Goal: Transaction & Acquisition: Book appointment/travel/reservation

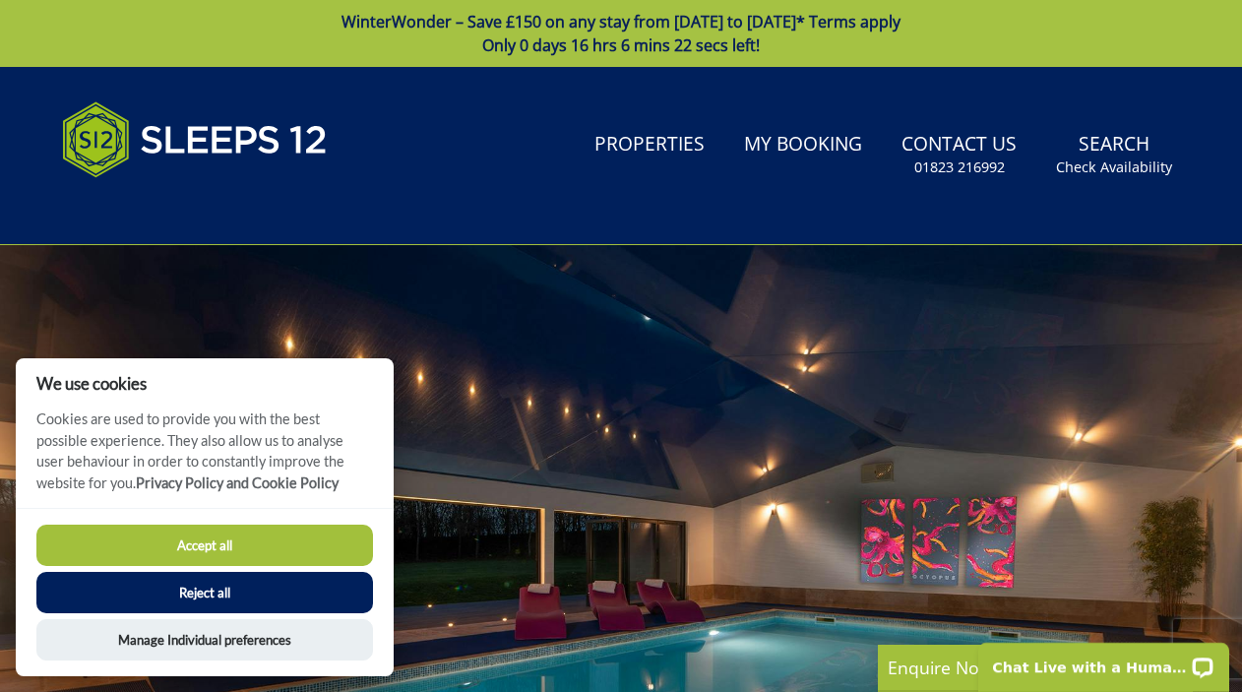
click at [292, 561] on button "Accept all" at bounding box center [204, 545] width 337 height 41
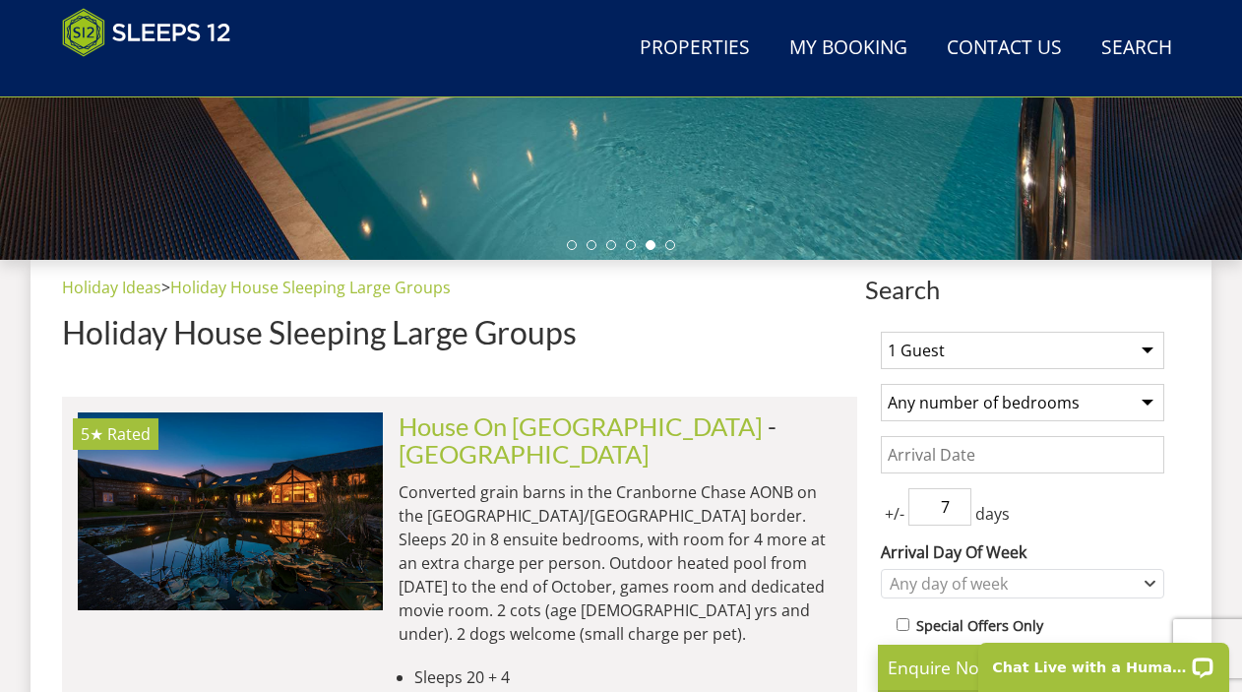
scroll to position [595, 0]
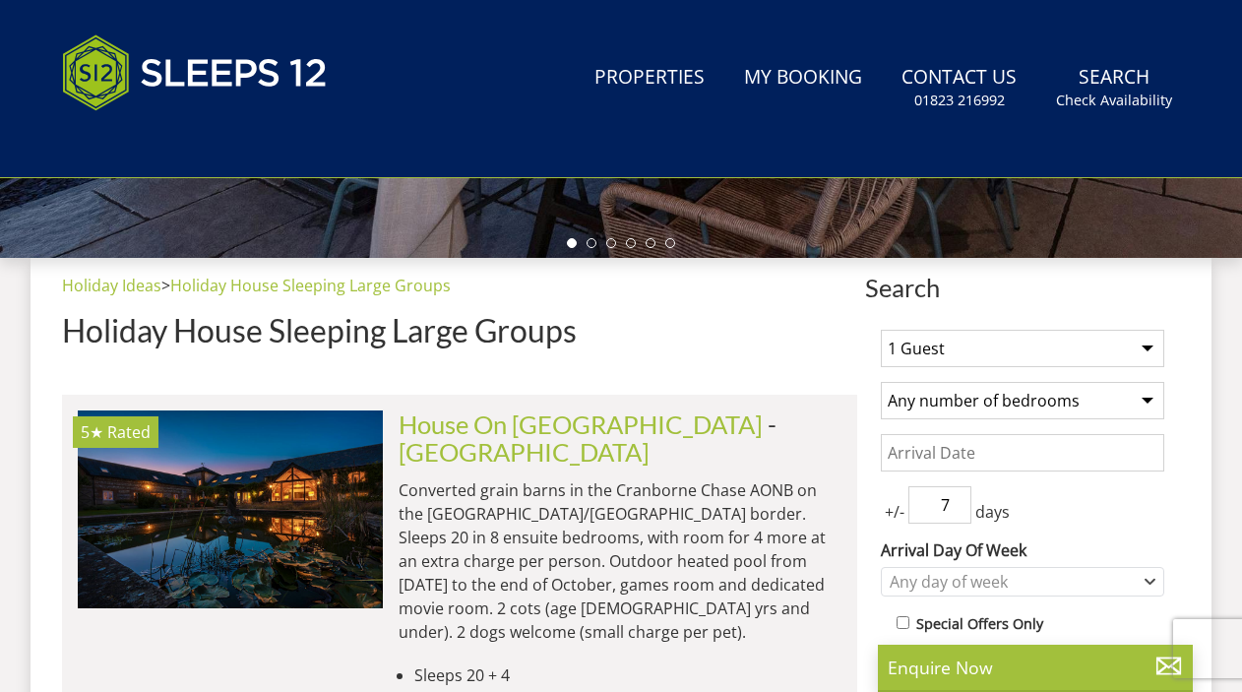
click at [923, 354] on select "1 Guest 2 Guests 3 Guests 4 Guests 5 Guests 6 Guests 7 Guests 8 Guests 9 Guests…" at bounding box center [1022, 348] width 283 height 37
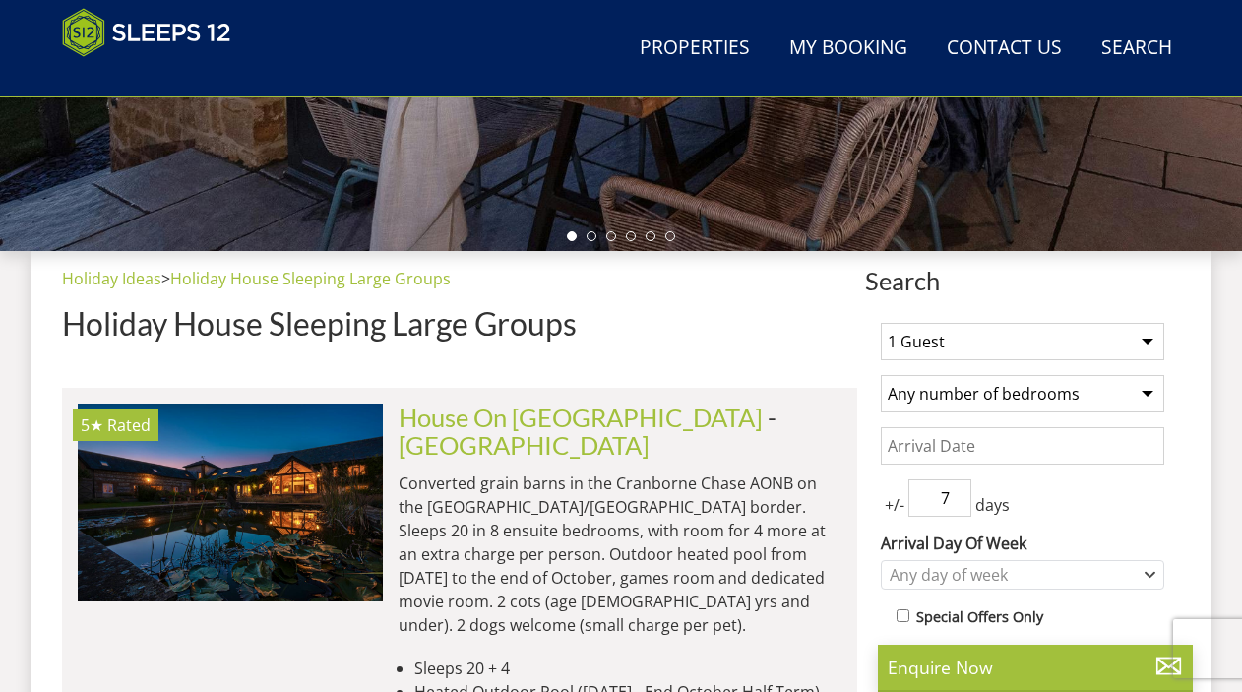
scroll to position [595, 0]
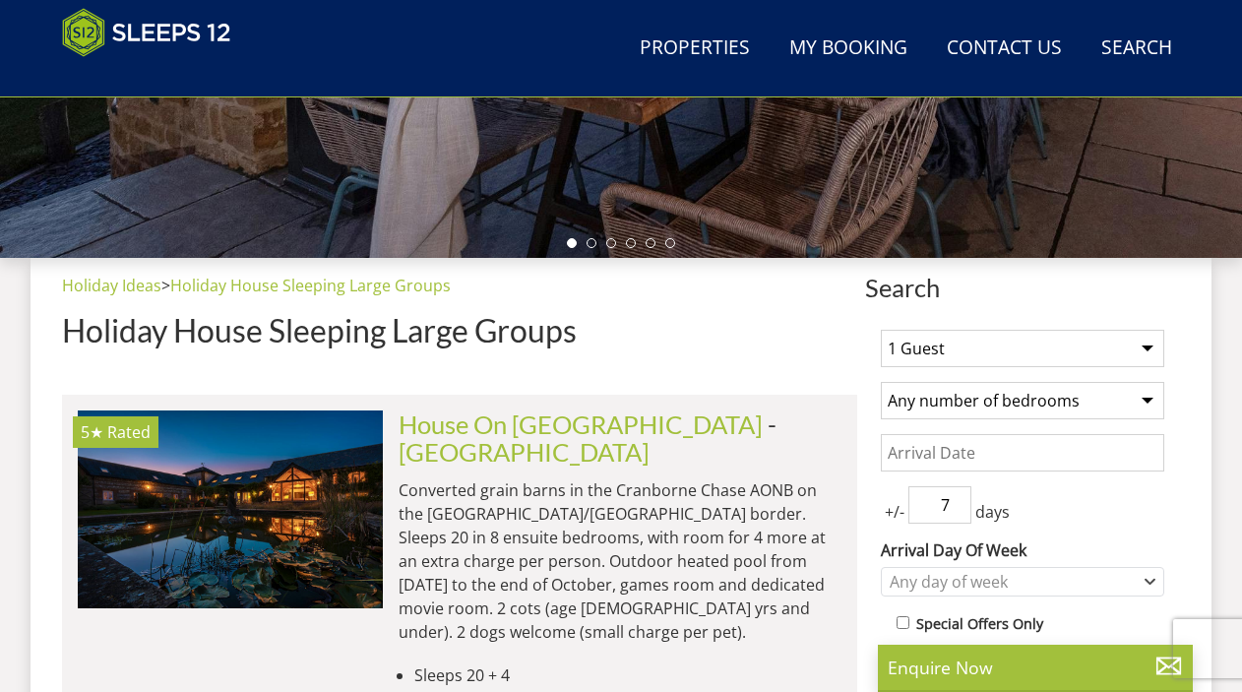
select select "6"
click at [881, 330] on select "1 Guest 2 Guests 3 Guests 4 Guests 5 Guests 6 Guests 7 Guests 8 Guests 9 Guests…" at bounding box center [1022, 348] width 283 height 37
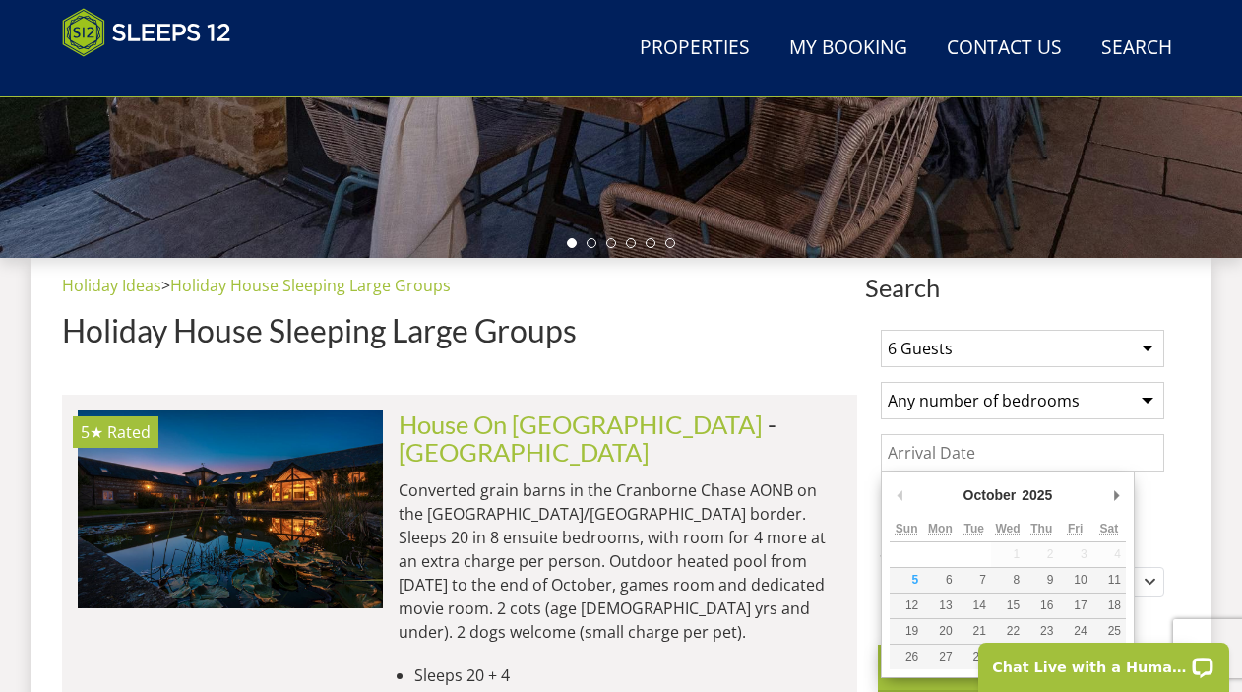
click at [959, 460] on input "Date" at bounding box center [1022, 452] width 283 height 37
type input "17/10/2025"
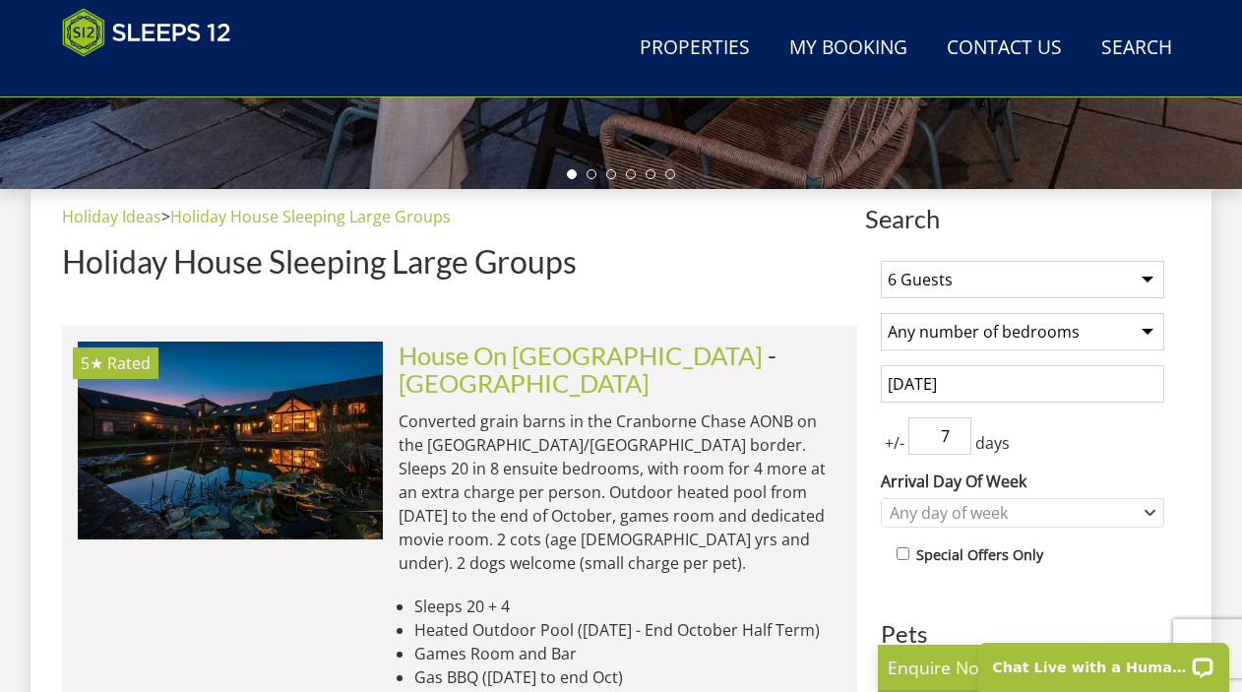
scroll to position [746, 0]
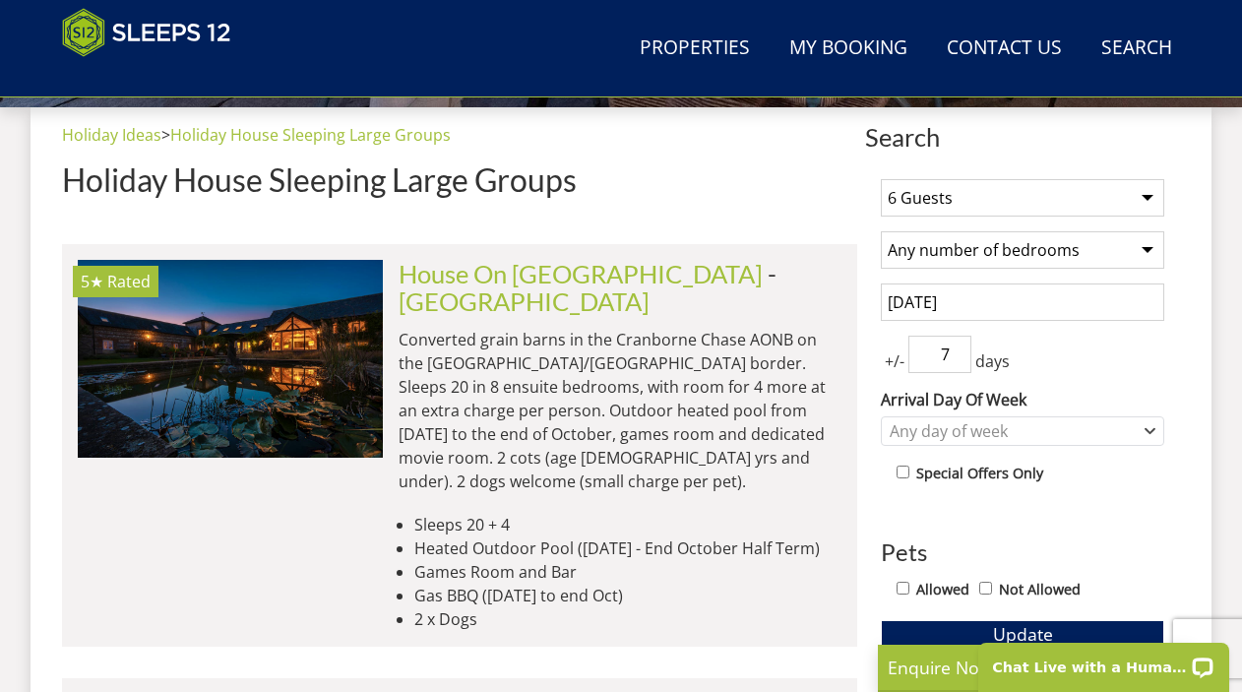
click at [902, 365] on span "+/-" at bounding box center [895, 361] width 28 height 24
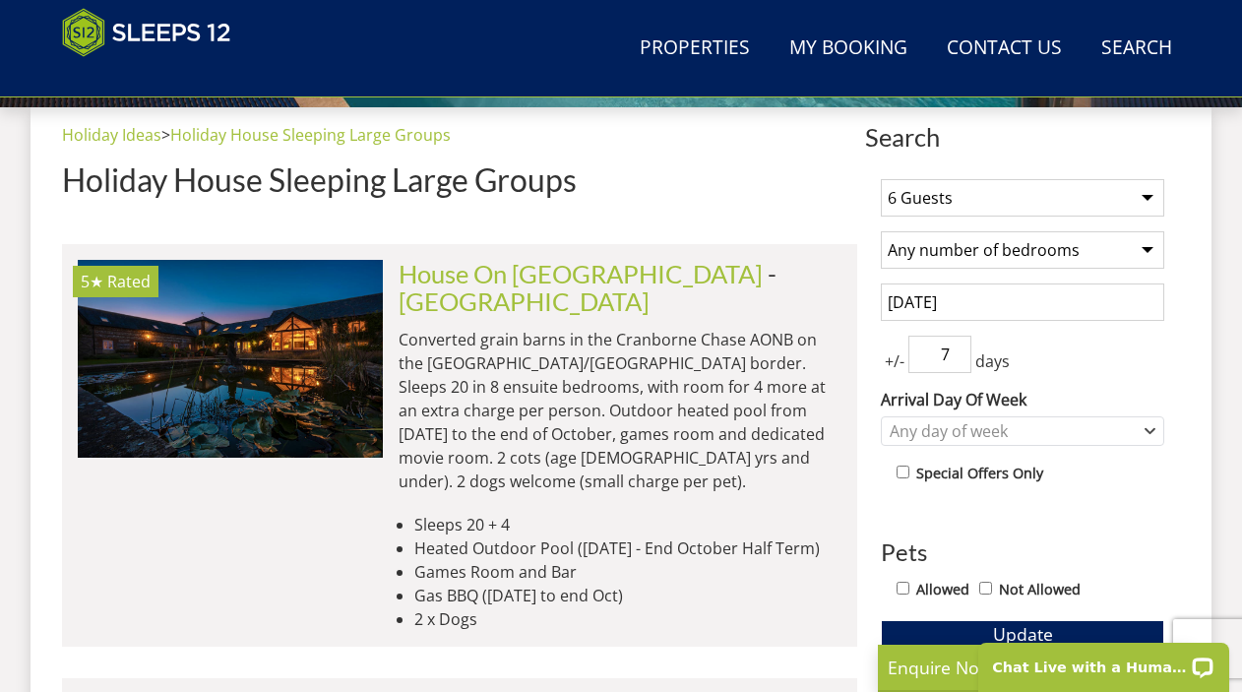
click at [969, 361] on input "7" at bounding box center [939, 354] width 63 height 37
click at [966, 361] on input "7" at bounding box center [939, 354] width 63 height 37
click at [959, 360] on input "6" at bounding box center [939, 354] width 63 height 37
click at [959, 360] on input "5" at bounding box center [939, 354] width 63 height 37
click at [959, 360] on input "4" at bounding box center [939, 354] width 63 height 37
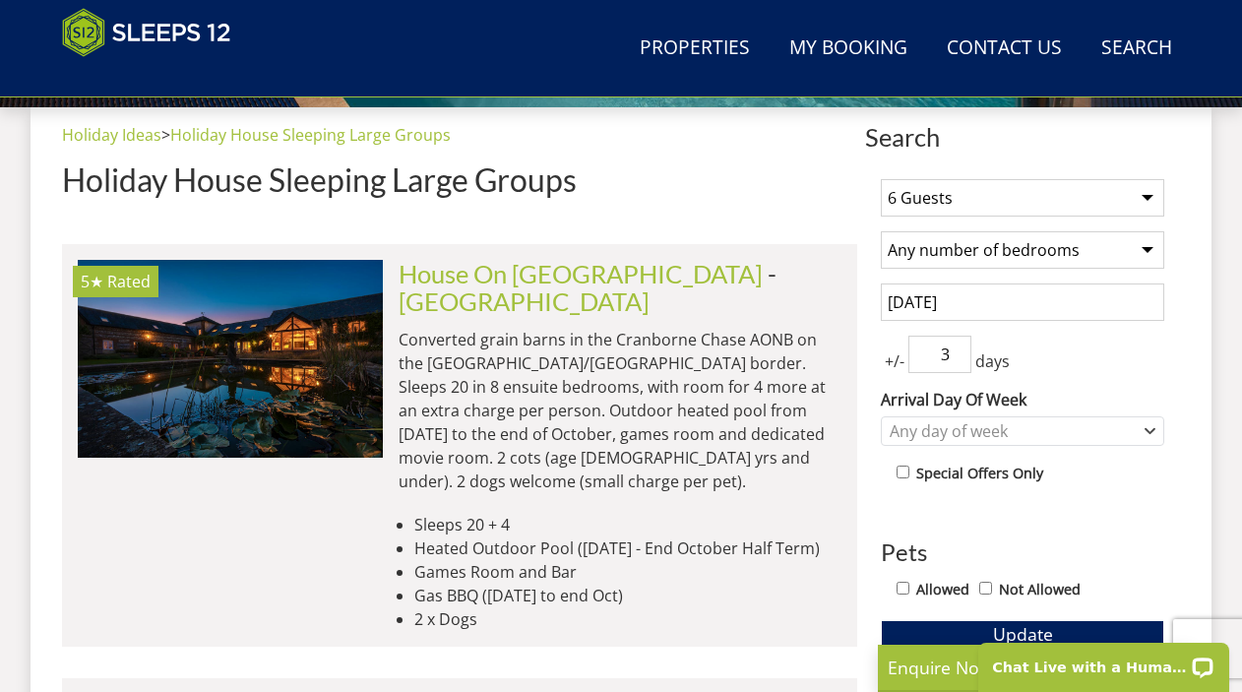
click at [959, 360] on input "3" at bounding box center [939, 354] width 63 height 37
click at [959, 360] on input "2" at bounding box center [939, 354] width 63 height 37
type input "1"
click at [959, 360] on input "1" at bounding box center [939, 354] width 63 height 37
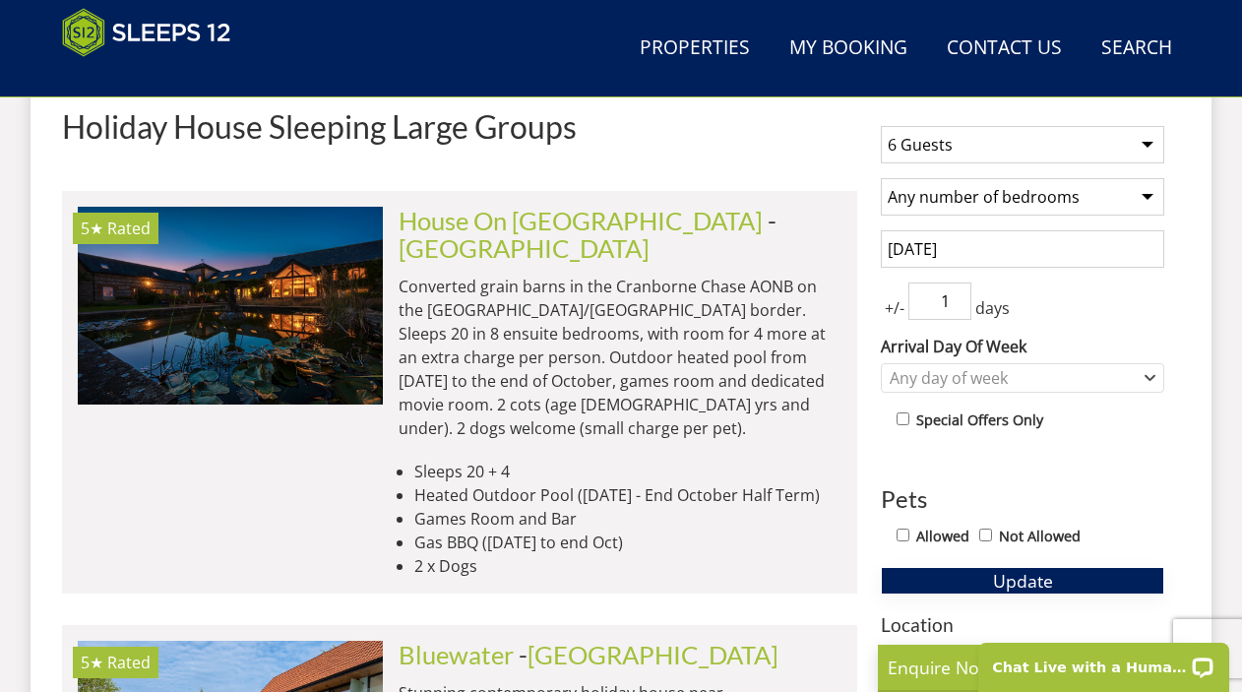
scroll to position [846, 0]
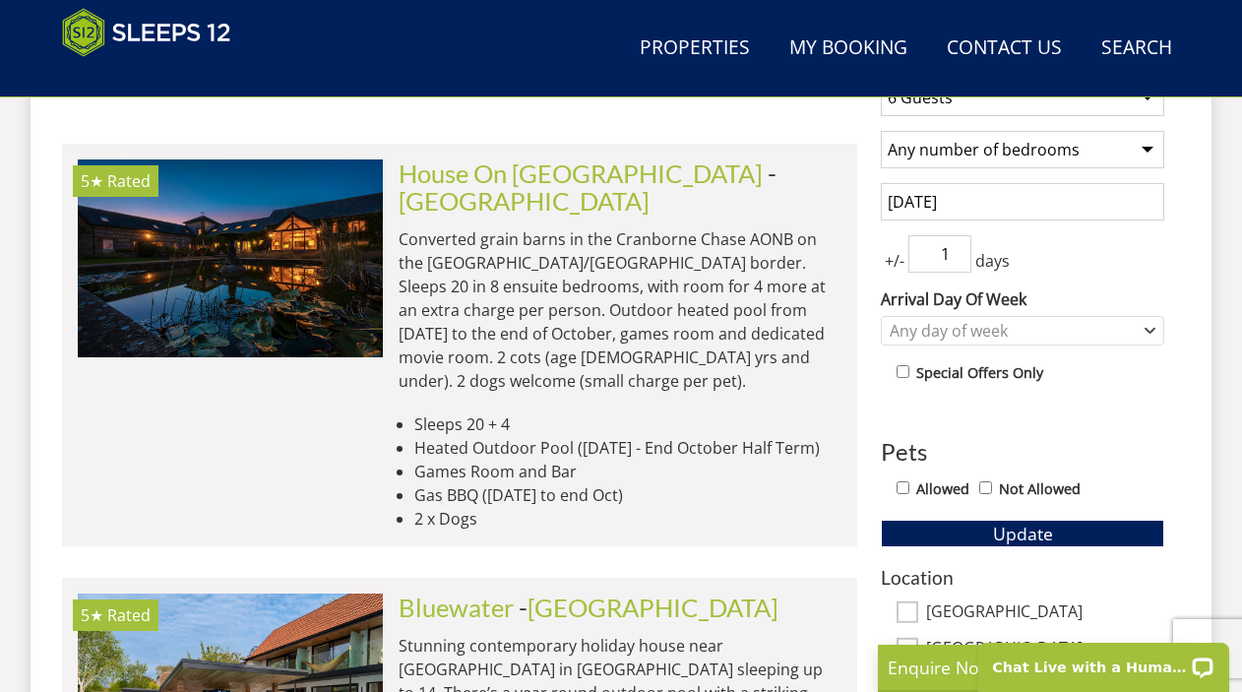
click at [908, 494] on div "Allowed Not Allowed" at bounding box center [1031, 490] width 268 height 29
click at [906, 488] on input "Allowed" at bounding box center [903, 487] width 13 height 13
checkbox input "true"
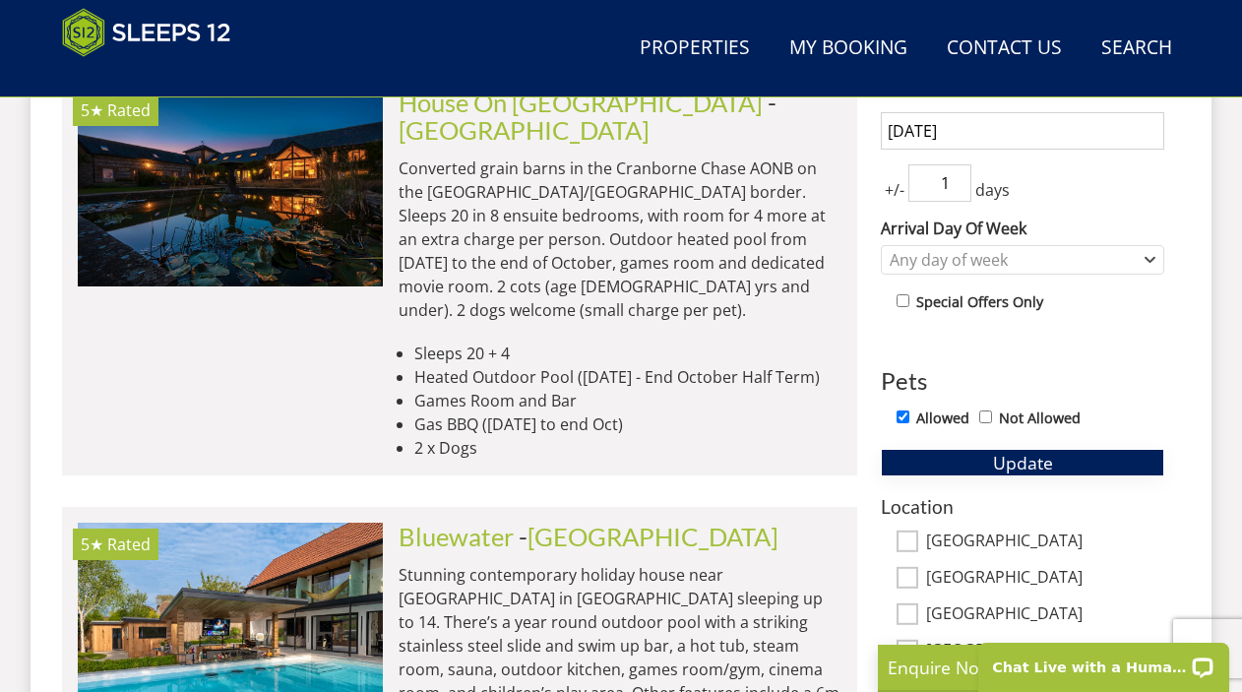
scroll to position [1005, 0]
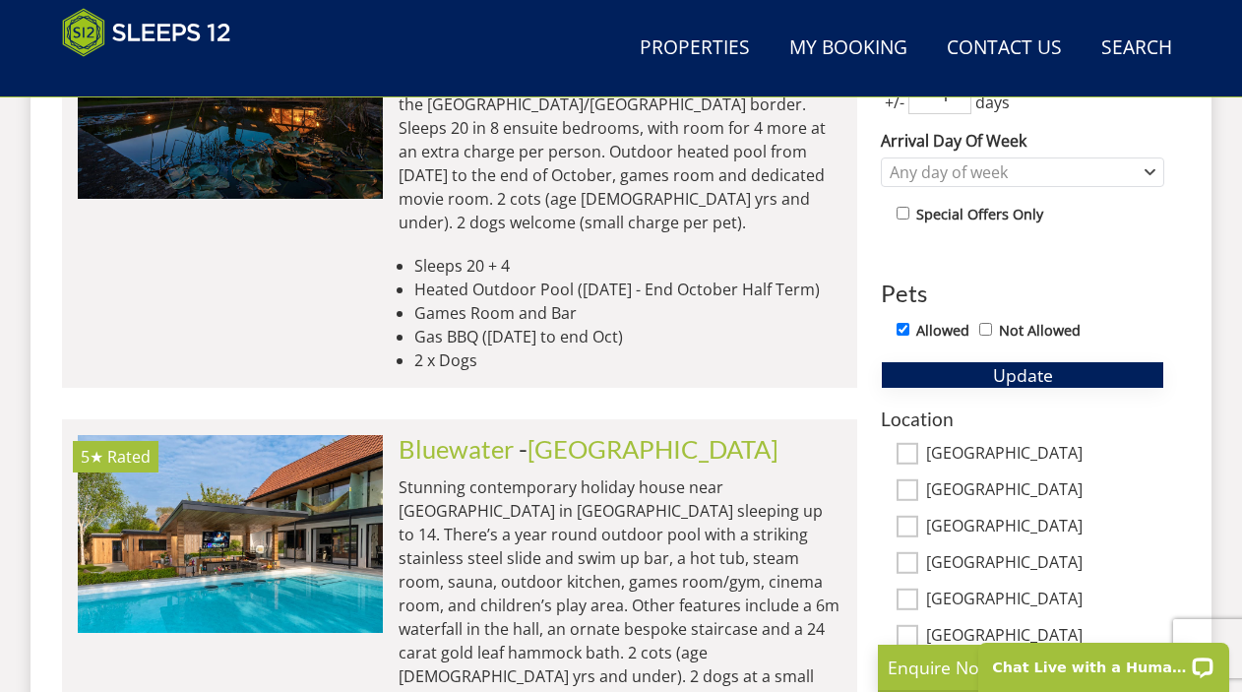
click at [960, 384] on button "Update" at bounding box center [1022, 375] width 283 height 28
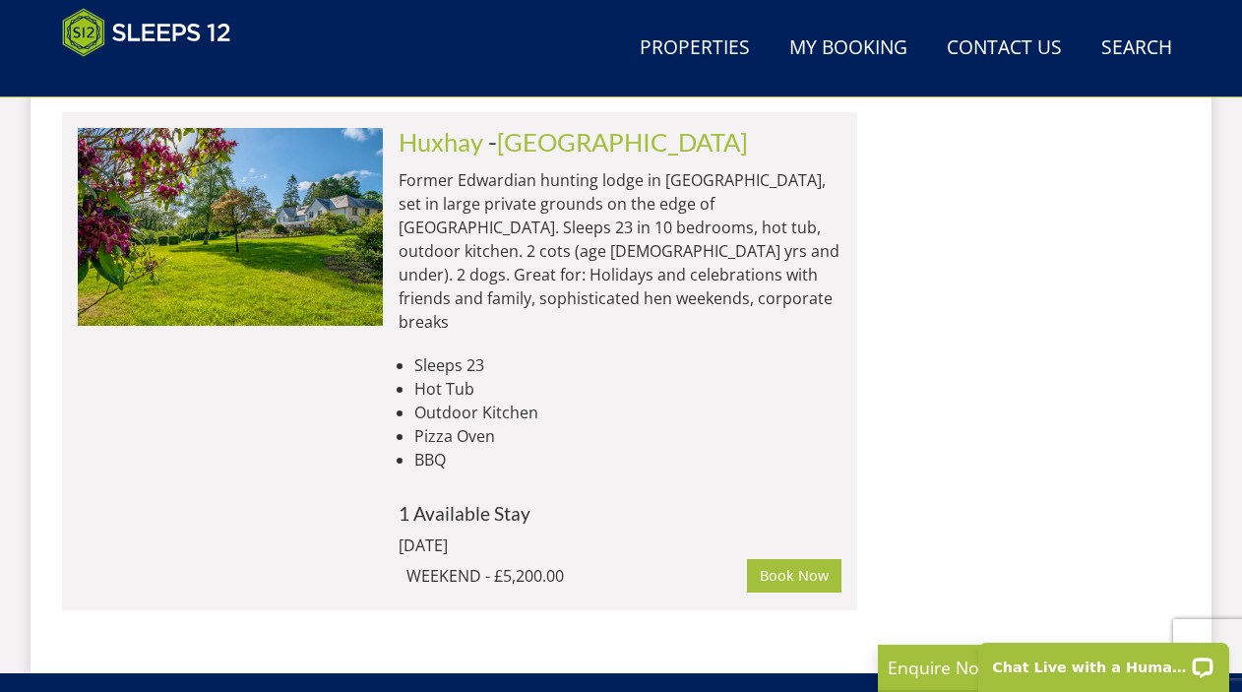
scroll to position [7412, 0]
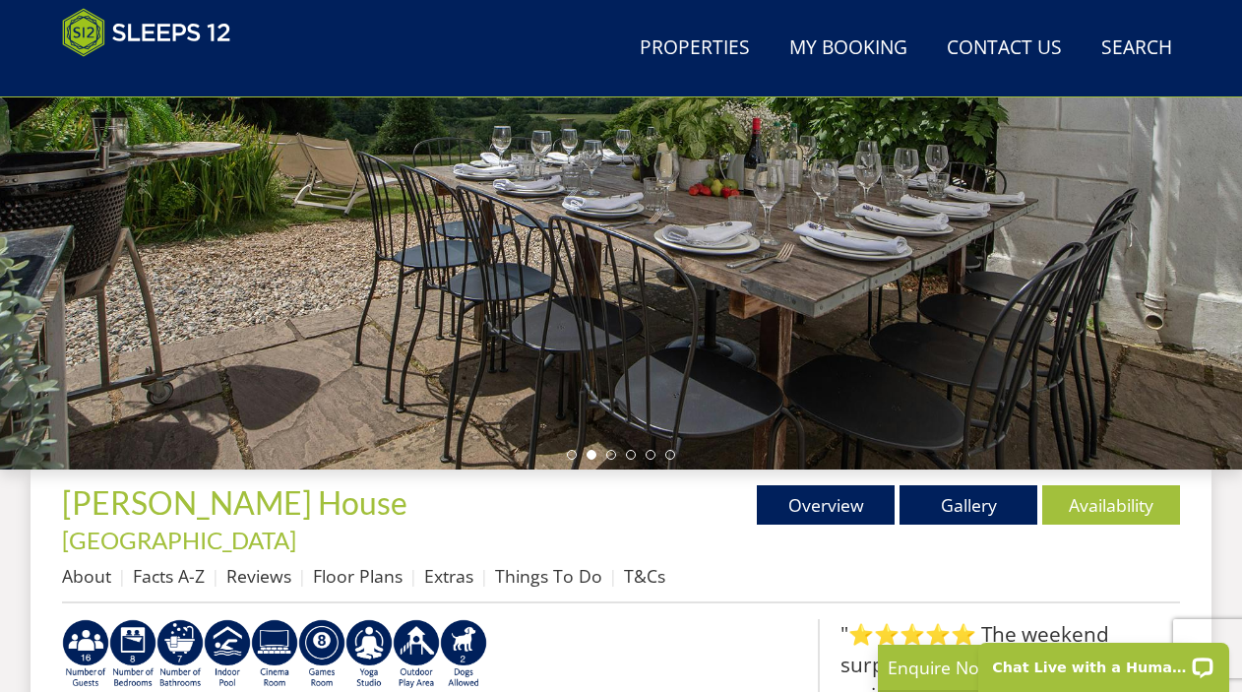
scroll to position [397, 0]
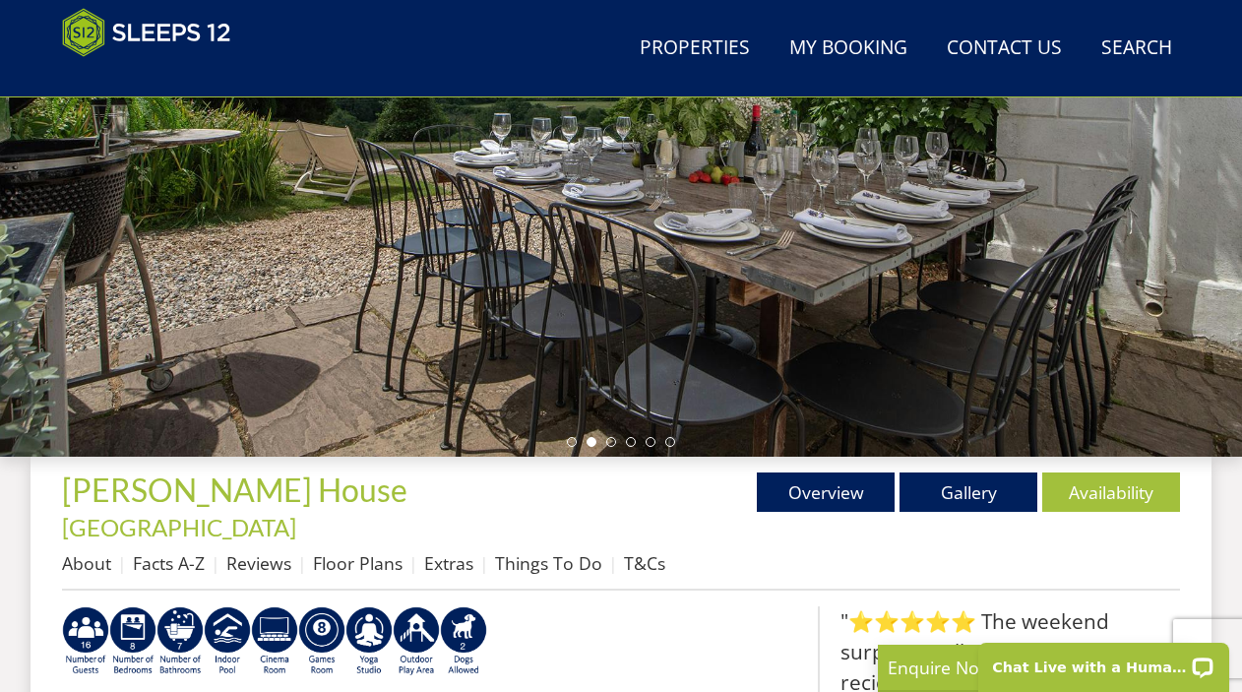
click at [607, 447] on div at bounding box center [621, 112] width 1242 height 689
click at [609, 443] on li at bounding box center [611, 442] width 10 height 10
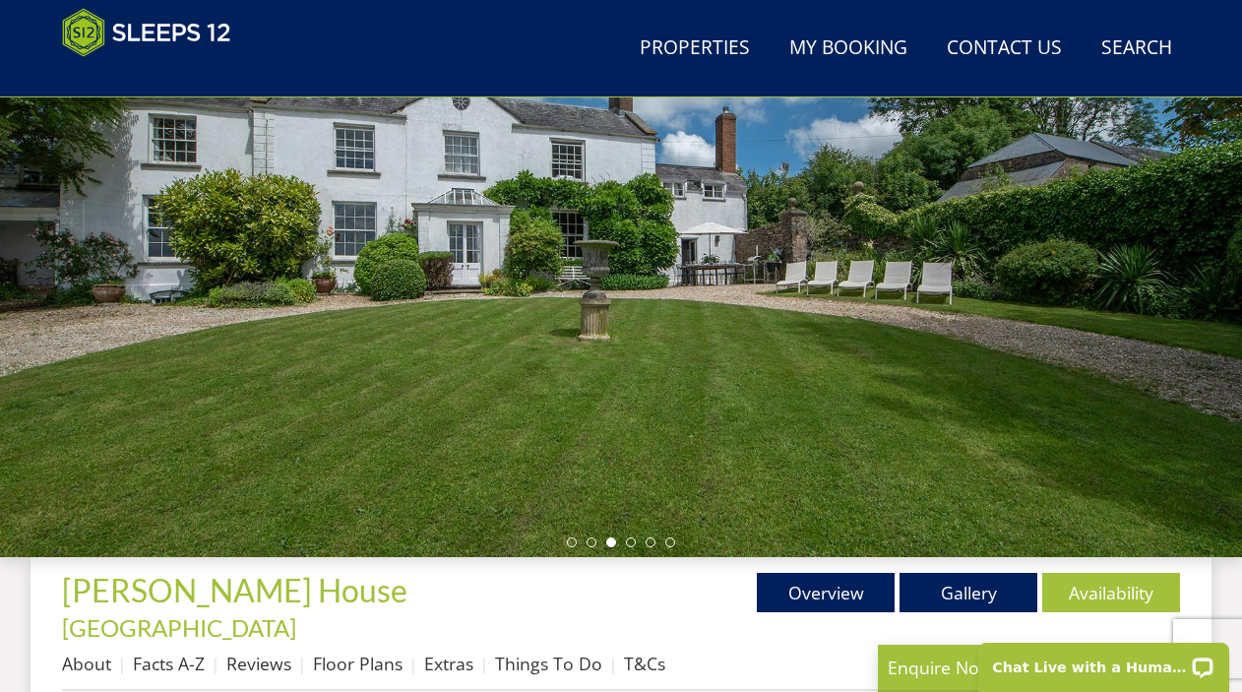
scroll to position [304, 0]
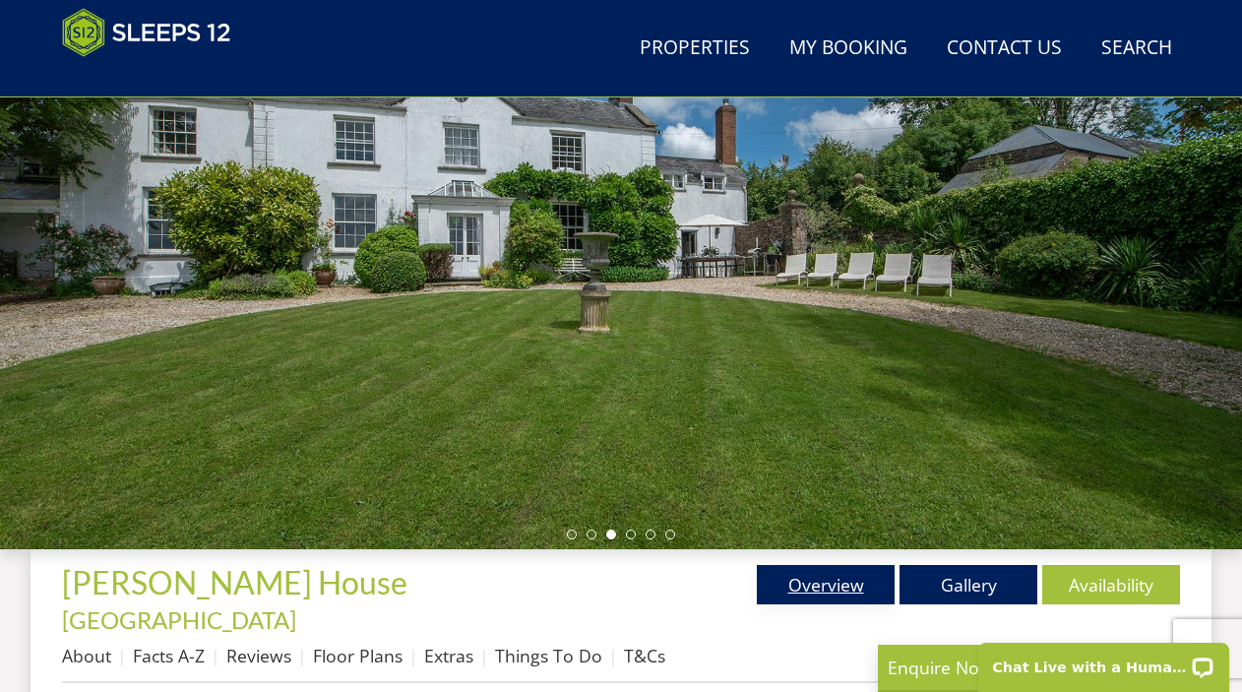
click at [825, 568] on link "Overview" at bounding box center [826, 584] width 138 height 39
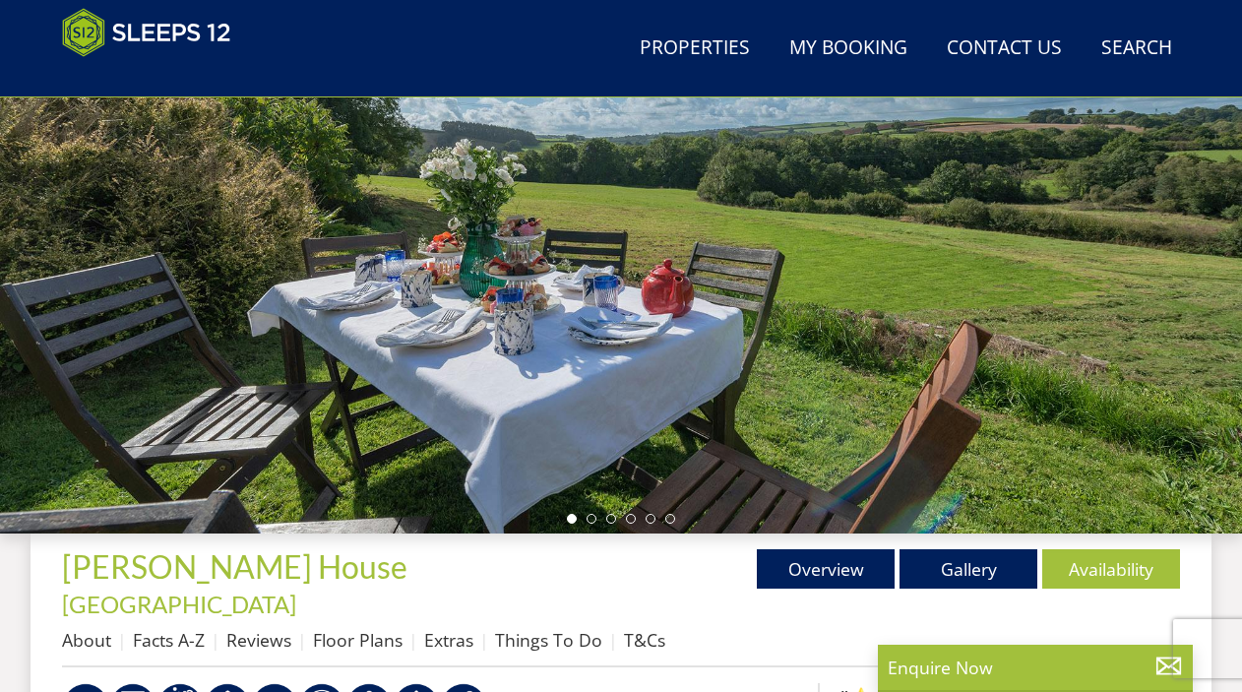
scroll to position [576, 0]
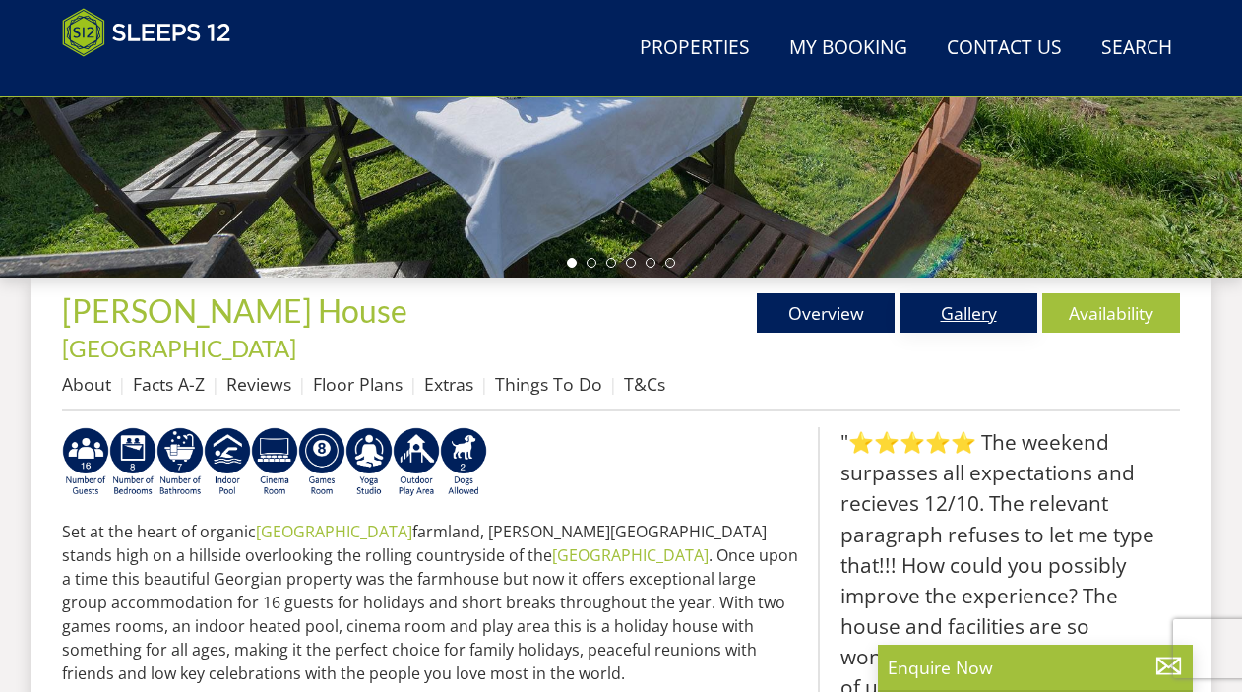
click at [957, 322] on link "Gallery" at bounding box center [969, 312] width 138 height 39
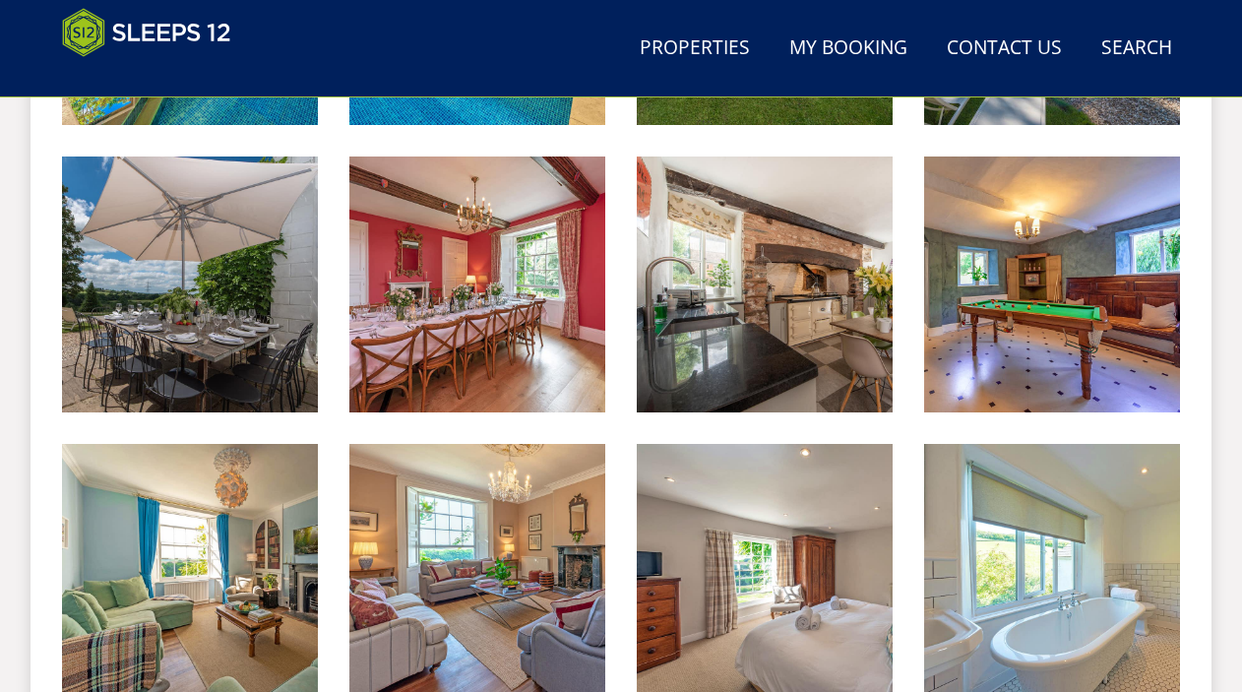
scroll to position [1287, 0]
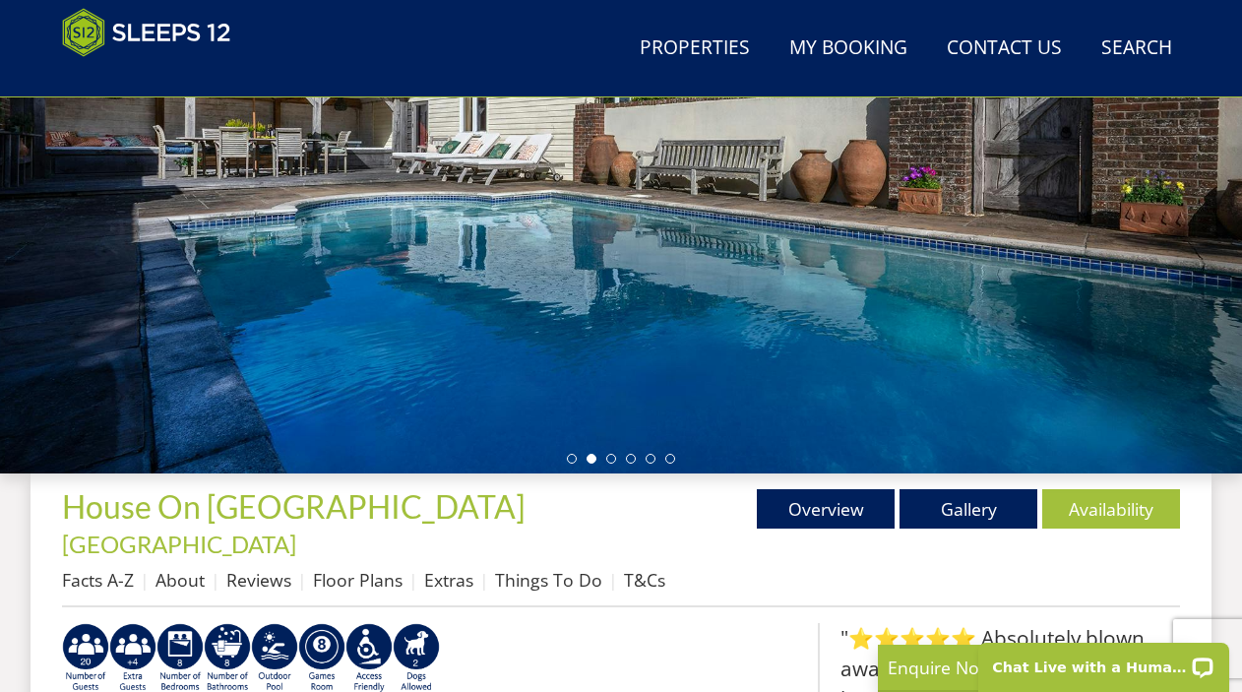
scroll to position [574, 0]
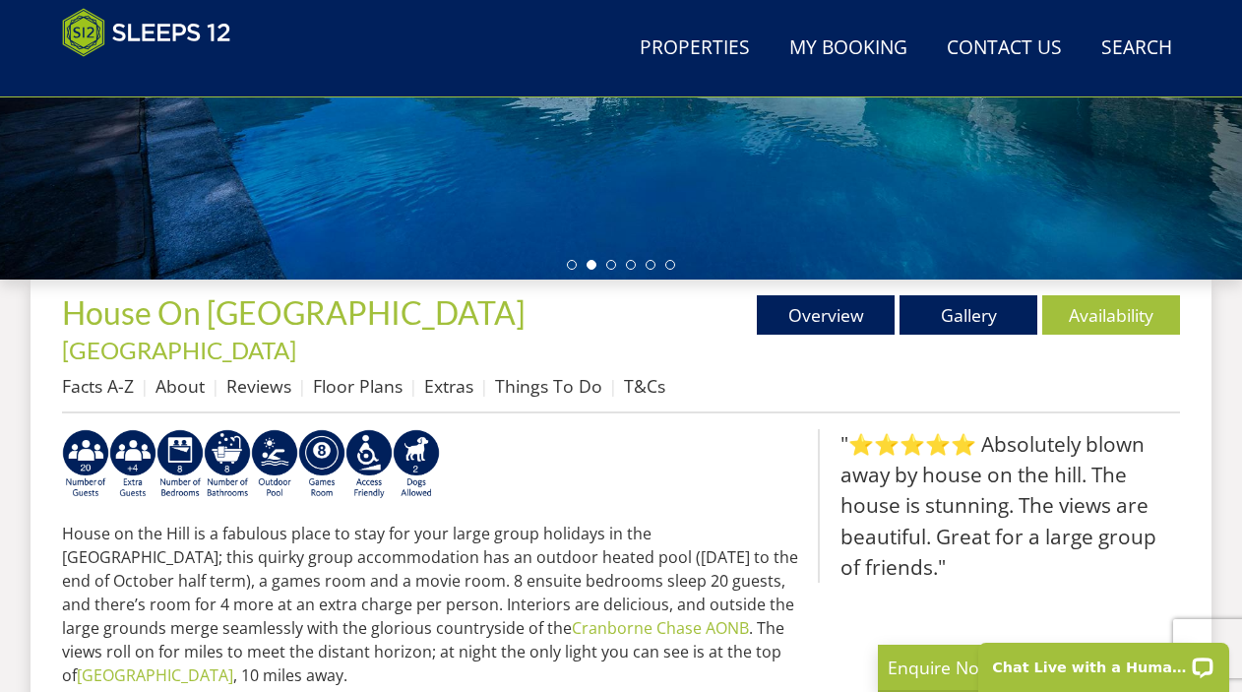
click at [961, 335] on div "Properties House On The [PERSON_NAME][GEOGRAPHIC_DATA] Overview Gallery Availab…" at bounding box center [621, 354] width 1118 height 118
click at [962, 326] on link "Gallery" at bounding box center [969, 314] width 138 height 39
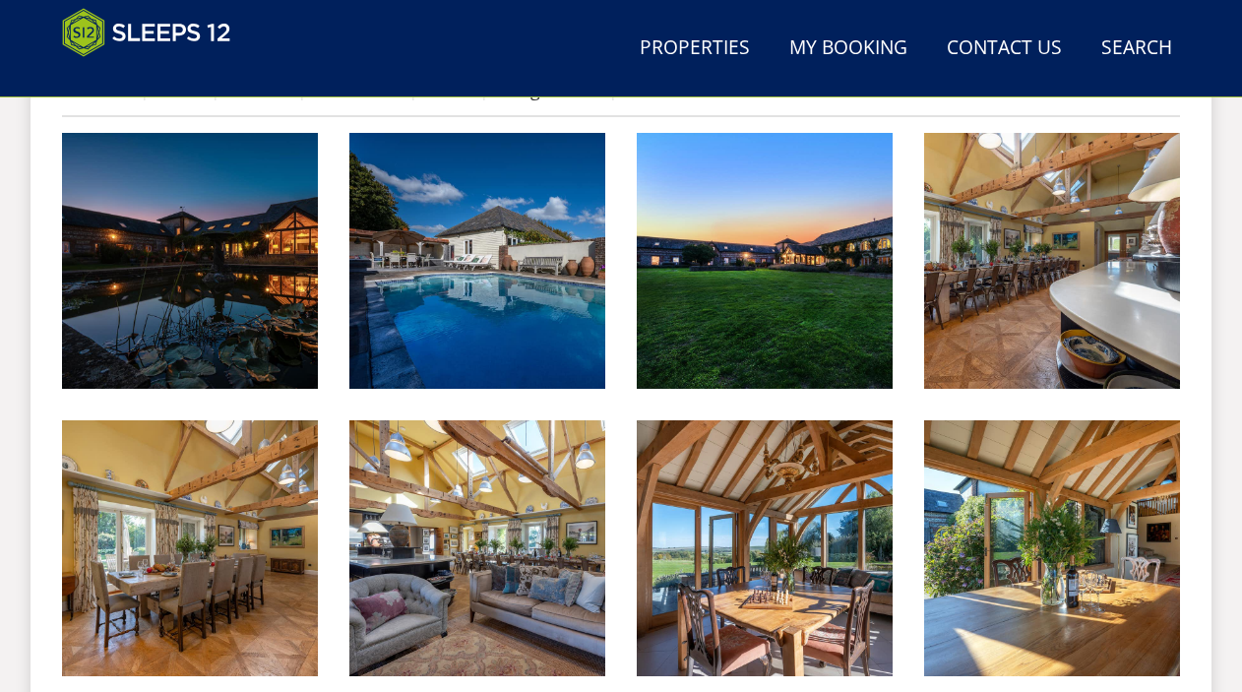
scroll to position [940, 0]
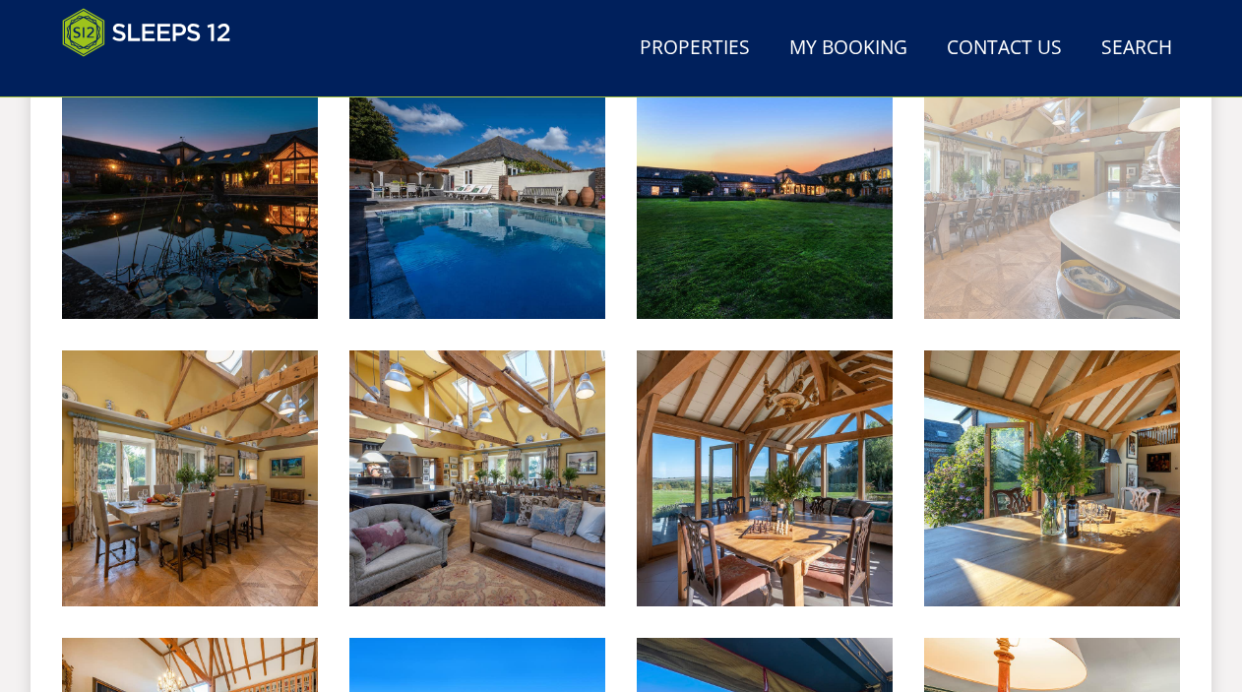
click at [1020, 214] on img at bounding box center [1052, 191] width 256 height 256
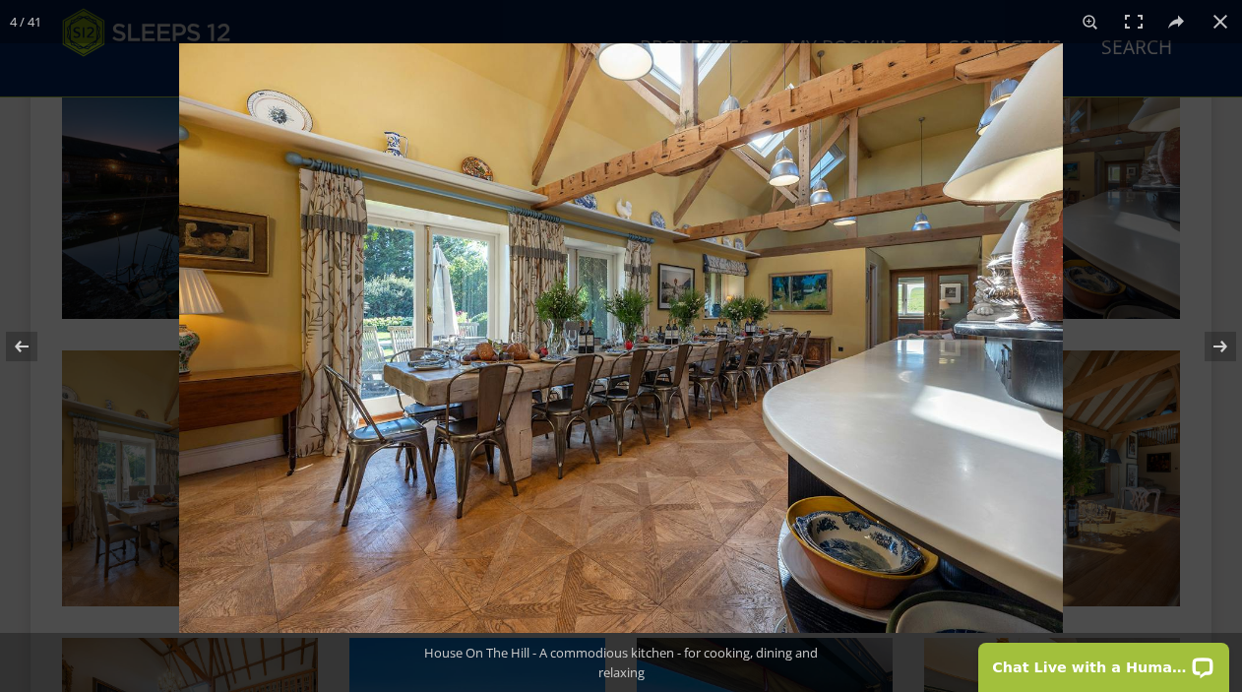
scroll to position [0, 0]
click at [1226, 356] on button at bounding box center [1207, 346] width 69 height 98
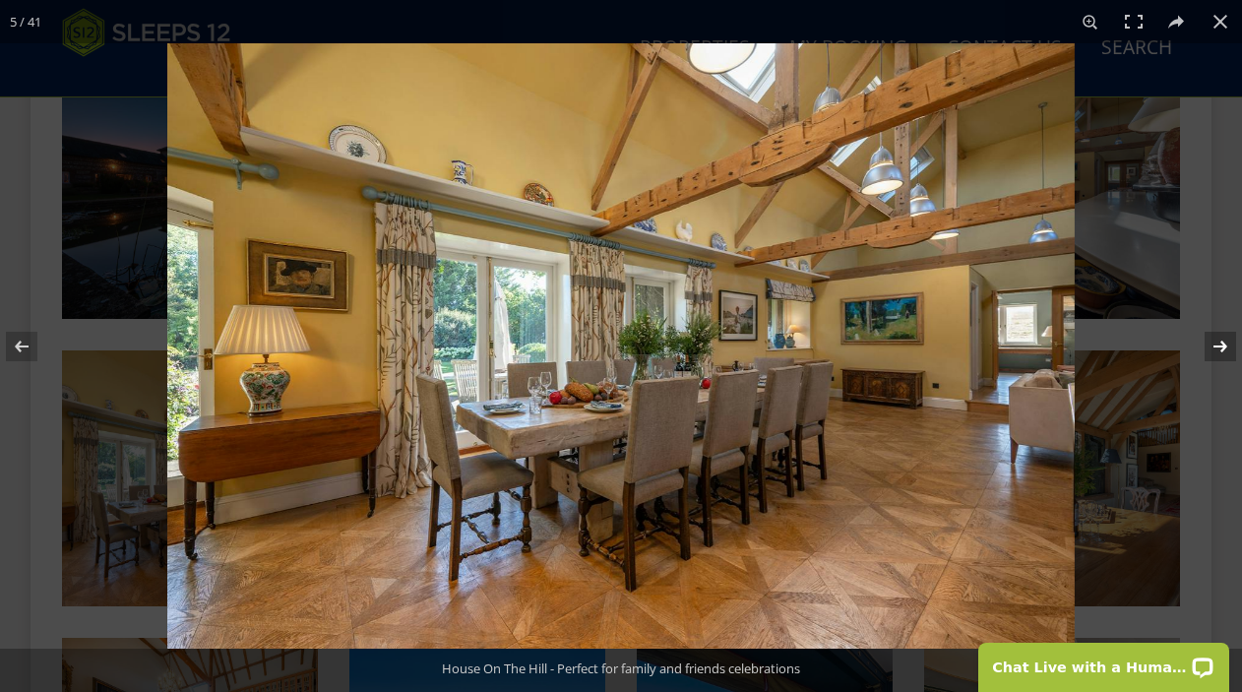
click at [1226, 356] on button at bounding box center [1207, 346] width 69 height 98
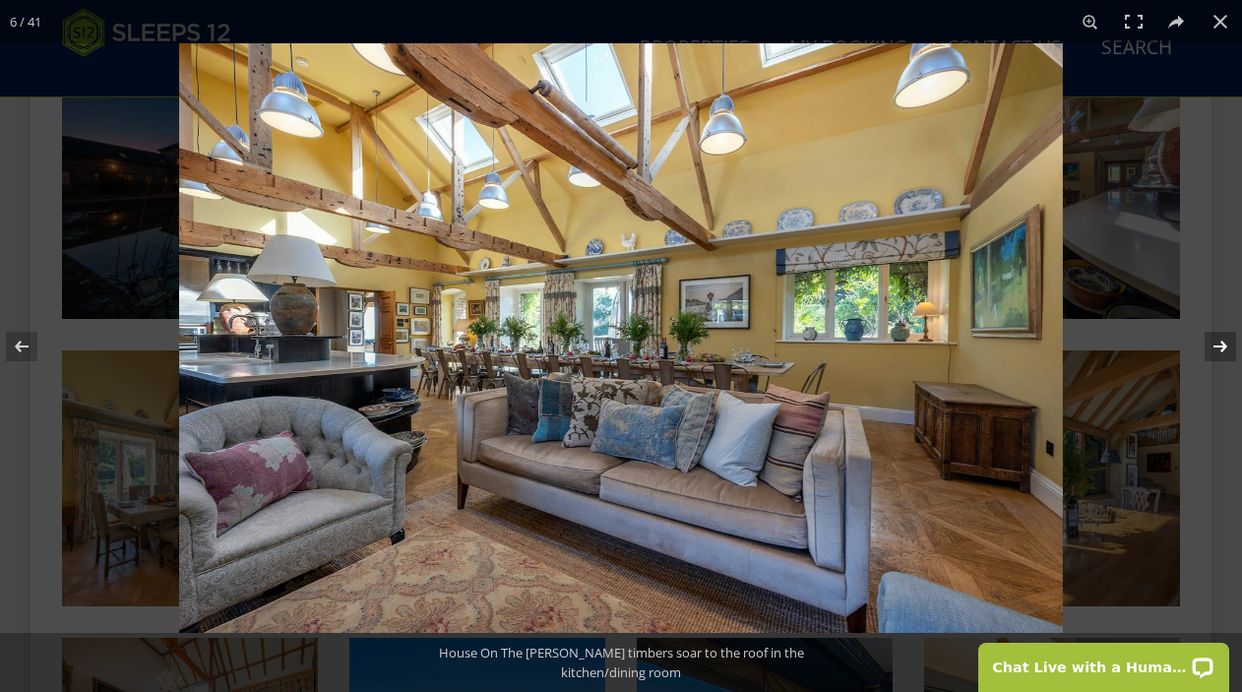
click at [1226, 356] on button at bounding box center [1207, 346] width 69 height 98
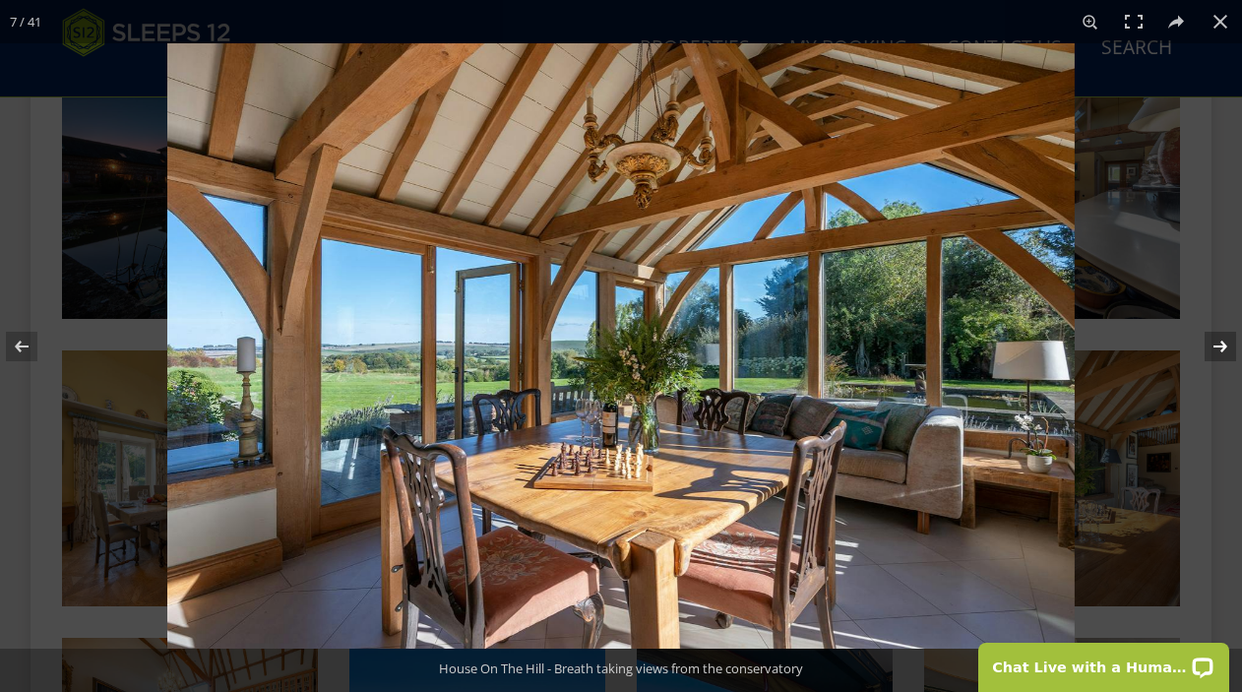
click at [1226, 356] on button at bounding box center [1207, 346] width 69 height 98
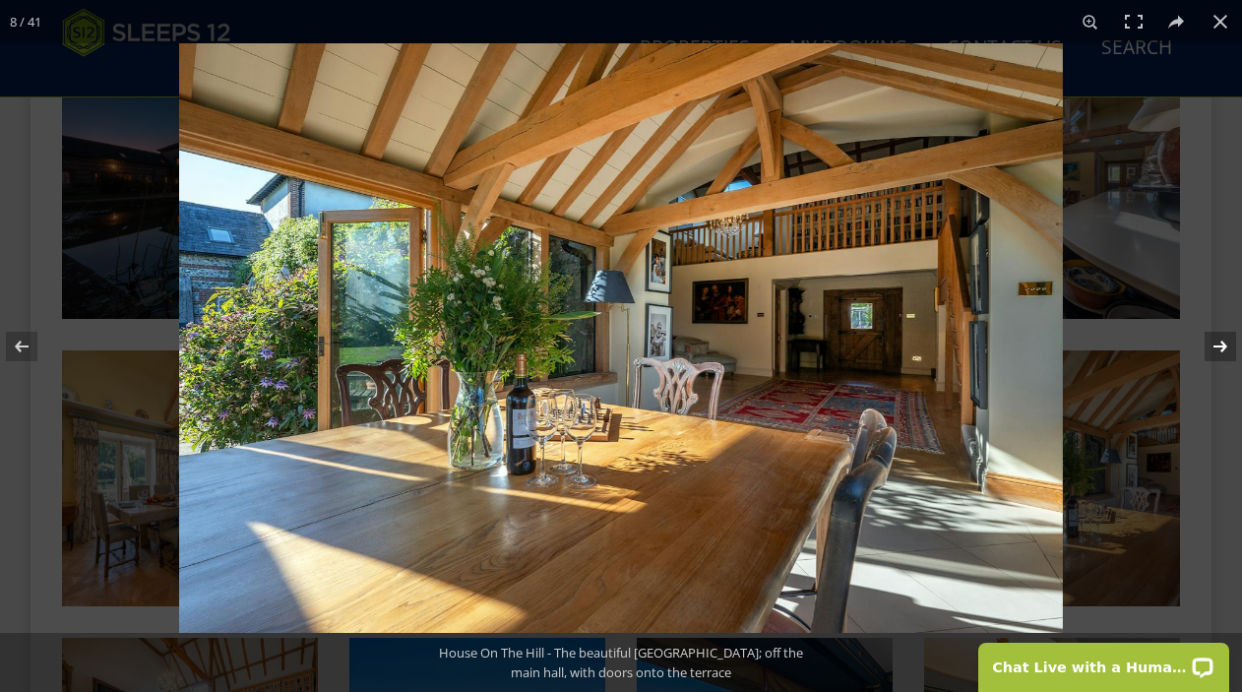
click at [1226, 356] on button at bounding box center [1207, 346] width 69 height 98
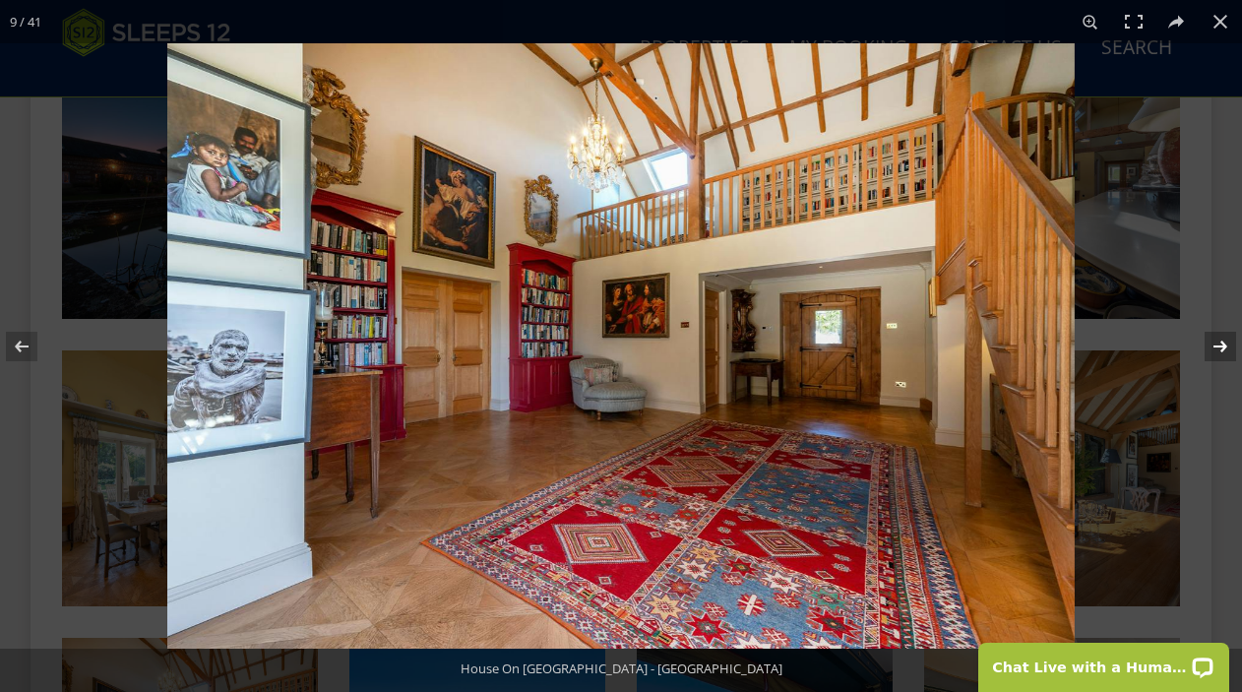
click at [1226, 356] on button at bounding box center [1207, 346] width 69 height 98
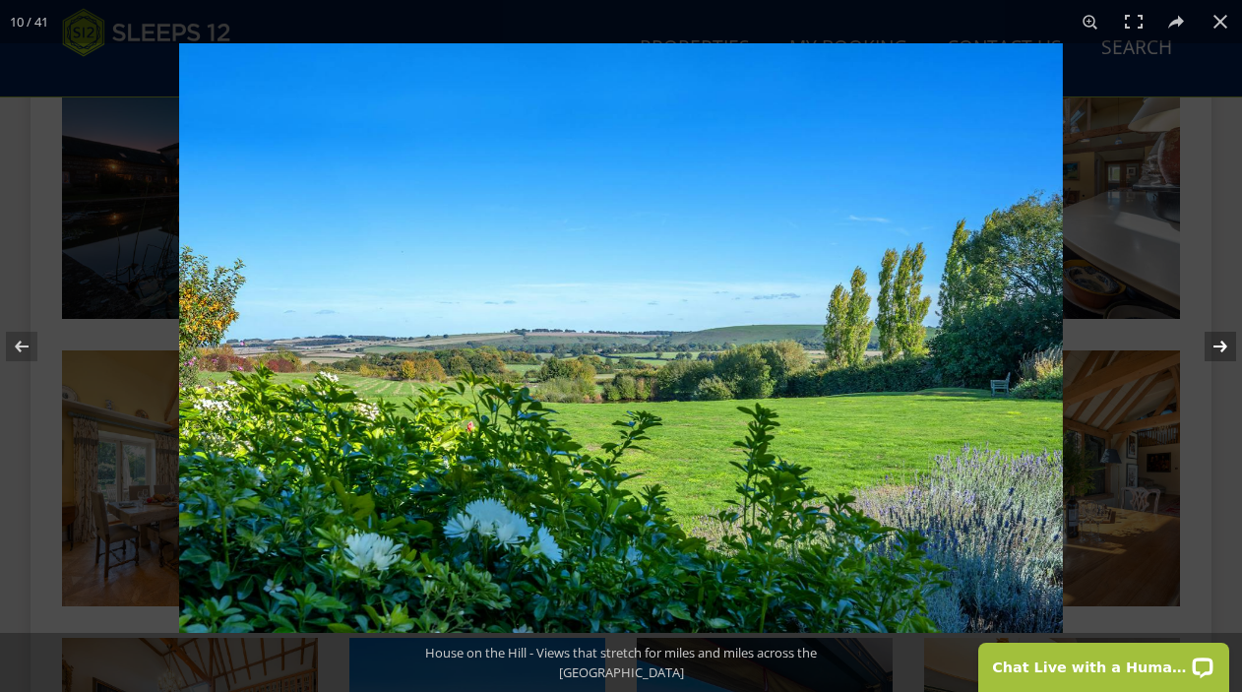
click at [1226, 356] on button at bounding box center [1207, 346] width 69 height 98
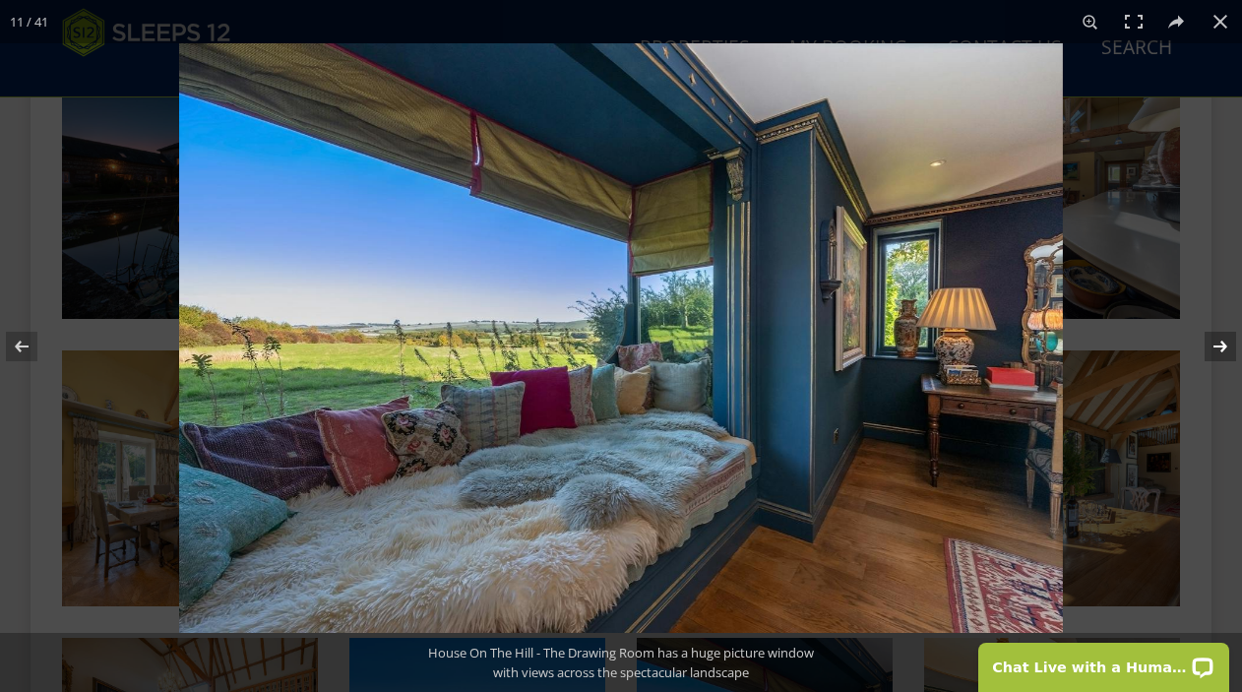
click at [1226, 356] on button at bounding box center [1207, 346] width 69 height 98
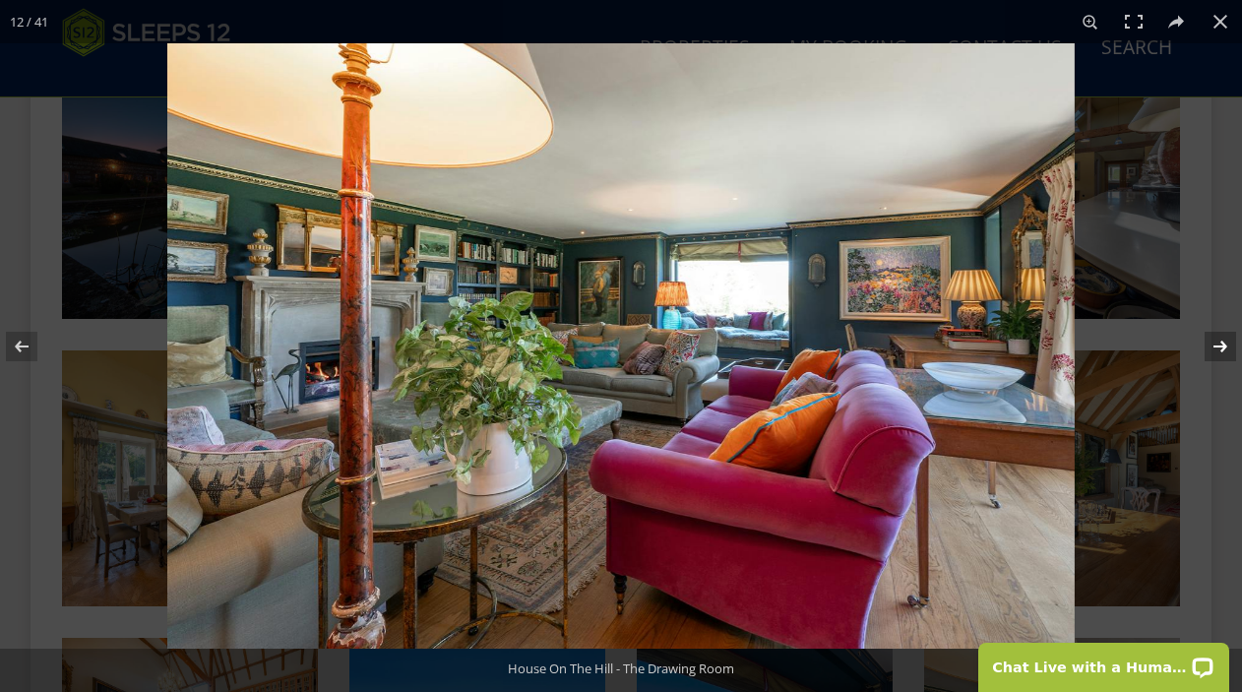
click at [1226, 356] on button at bounding box center [1207, 346] width 69 height 98
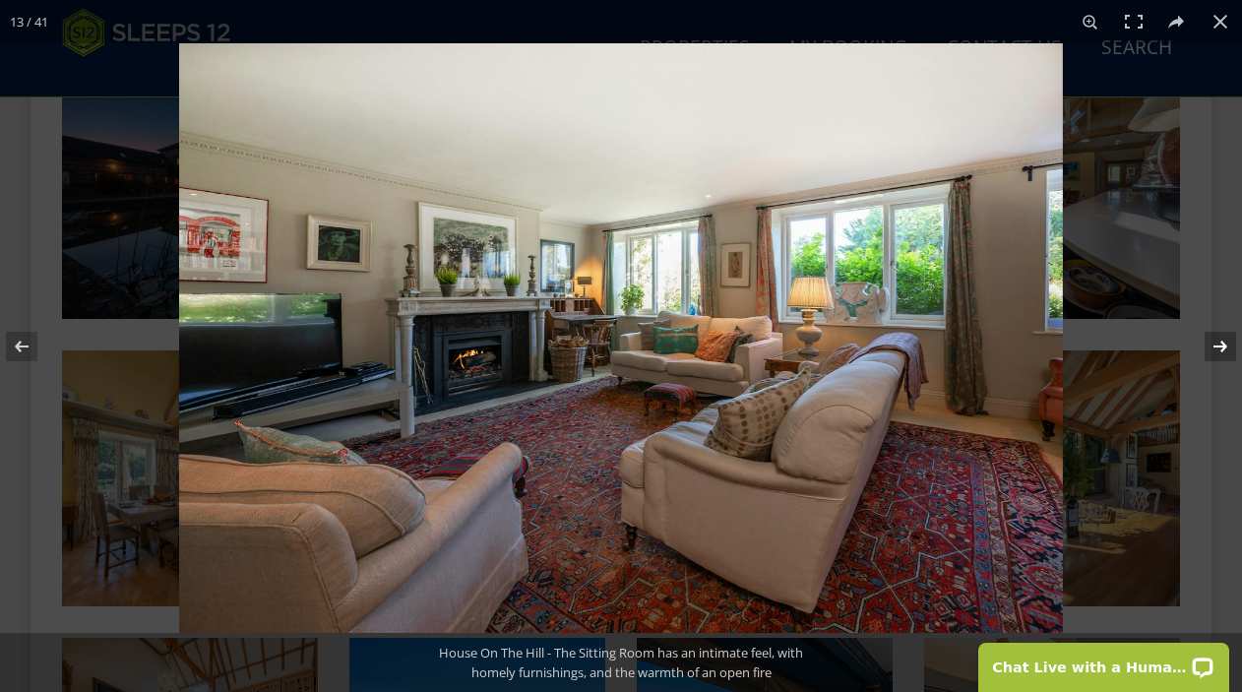
click at [1226, 356] on button at bounding box center [1207, 346] width 69 height 98
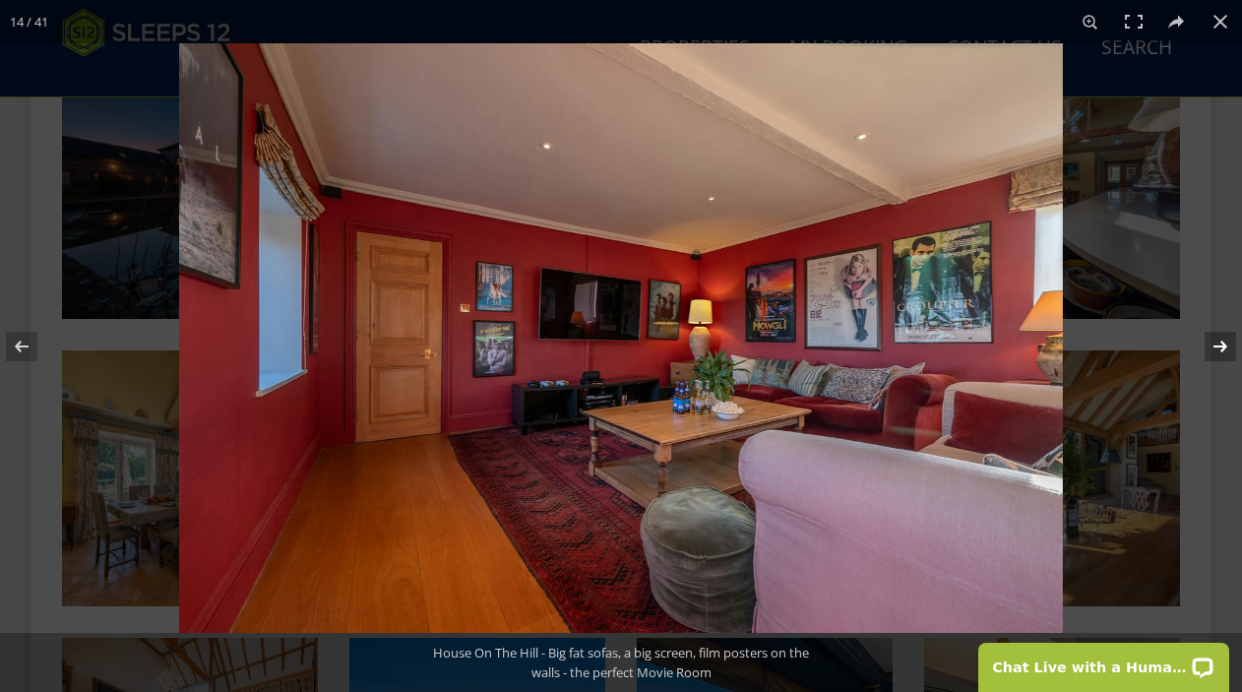
click at [1226, 356] on button at bounding box center [1207, 346] width 69 height 98
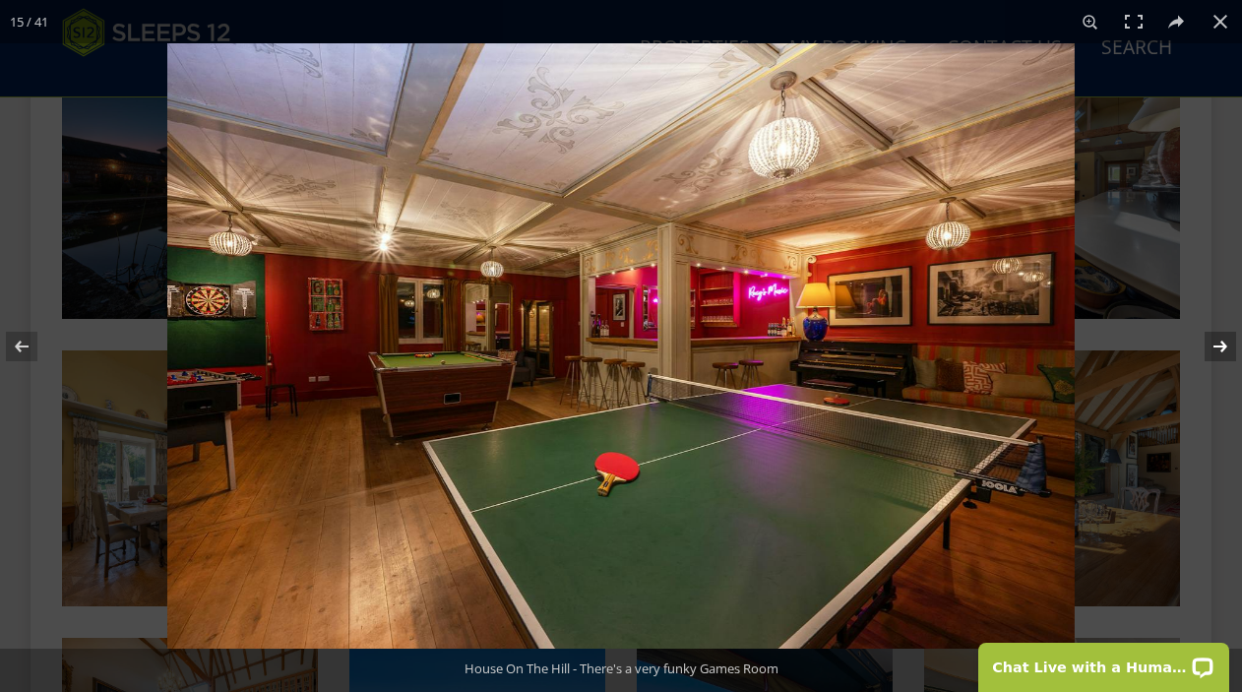
click at [1226, 356] on button at bounding box center [1207, 346] width 69 height 98
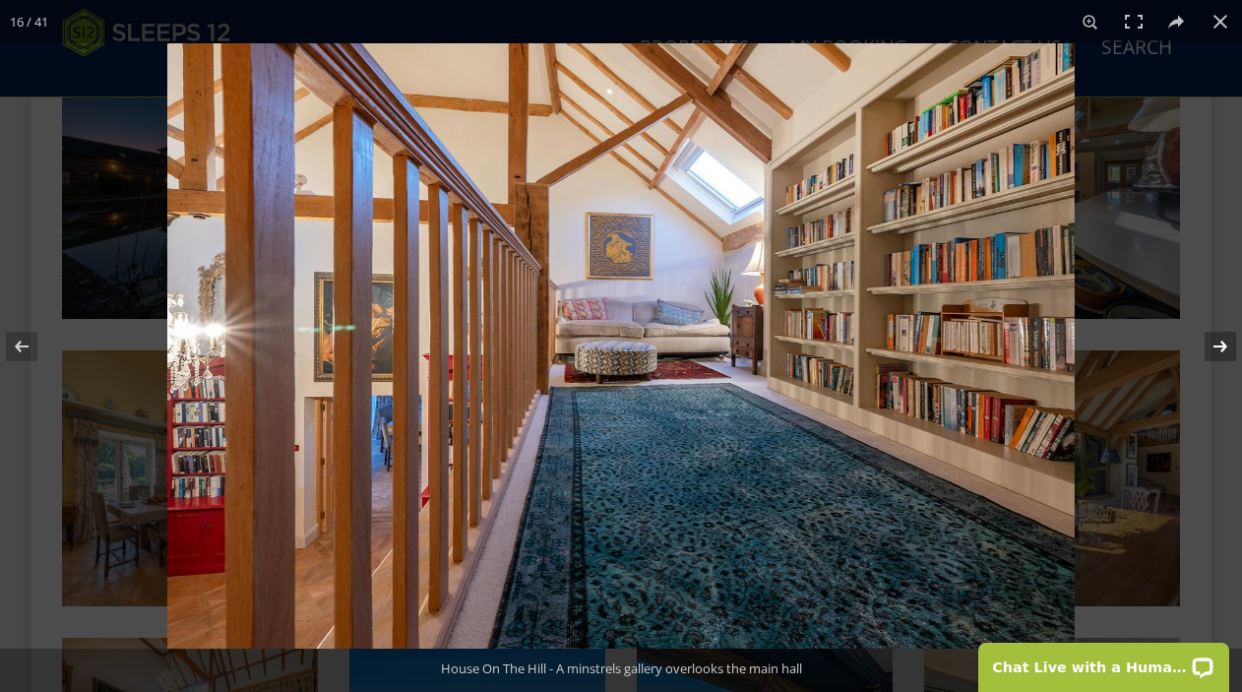
click at [1226, 356] on button at bounding box center [1207, 346] width 69 height 98
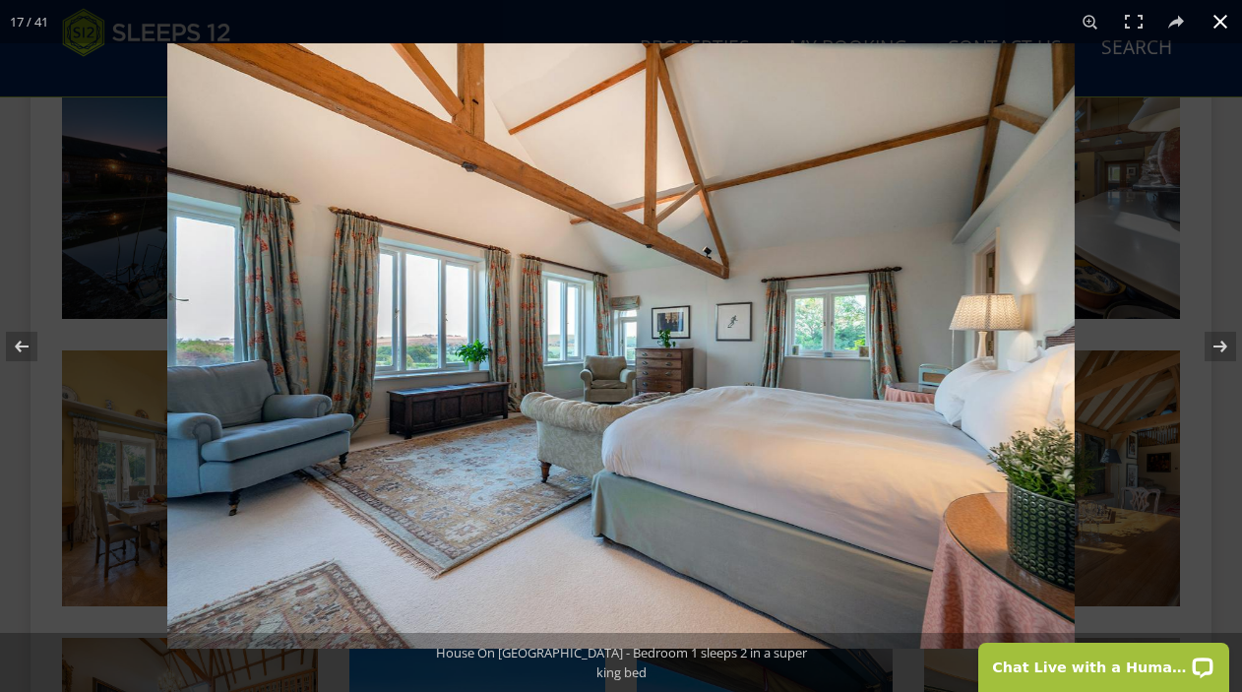
click at [1211, 31] on button at bounding box center [1220, 21] width 43 height 43
